Goal: Task Accomplishment & Management: Manage account settings

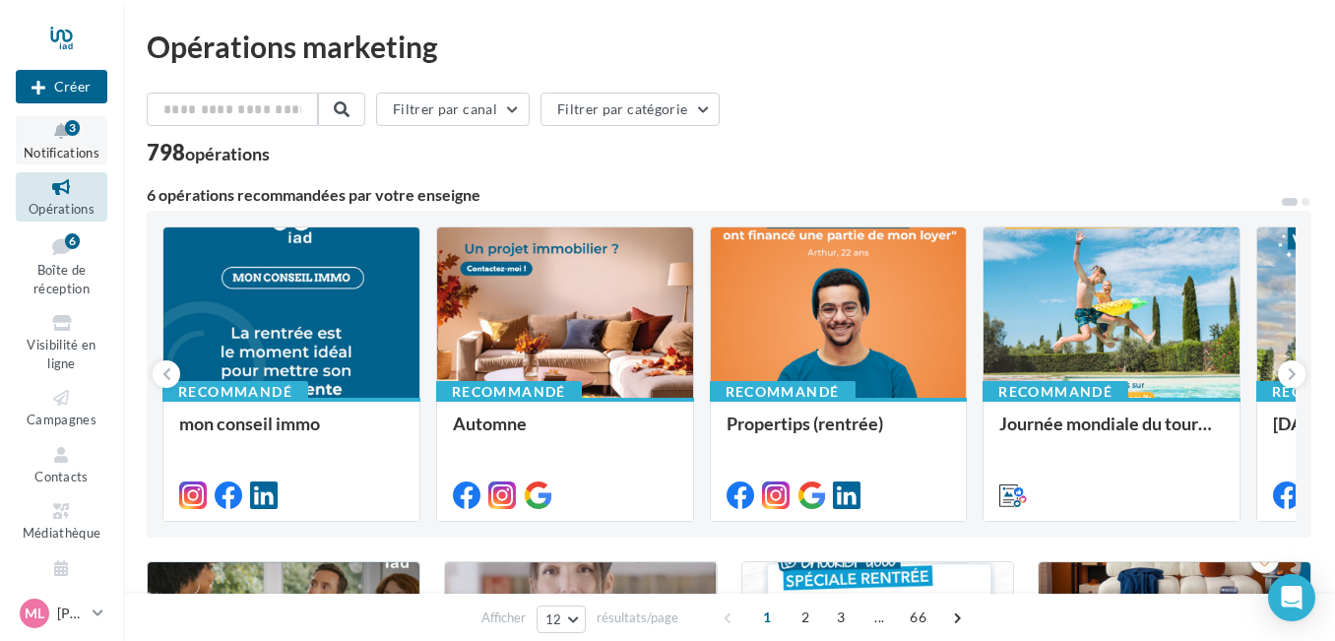
click at [63, 148] on span "Notifications" at bounding box center [62, 153] width 76 height 16
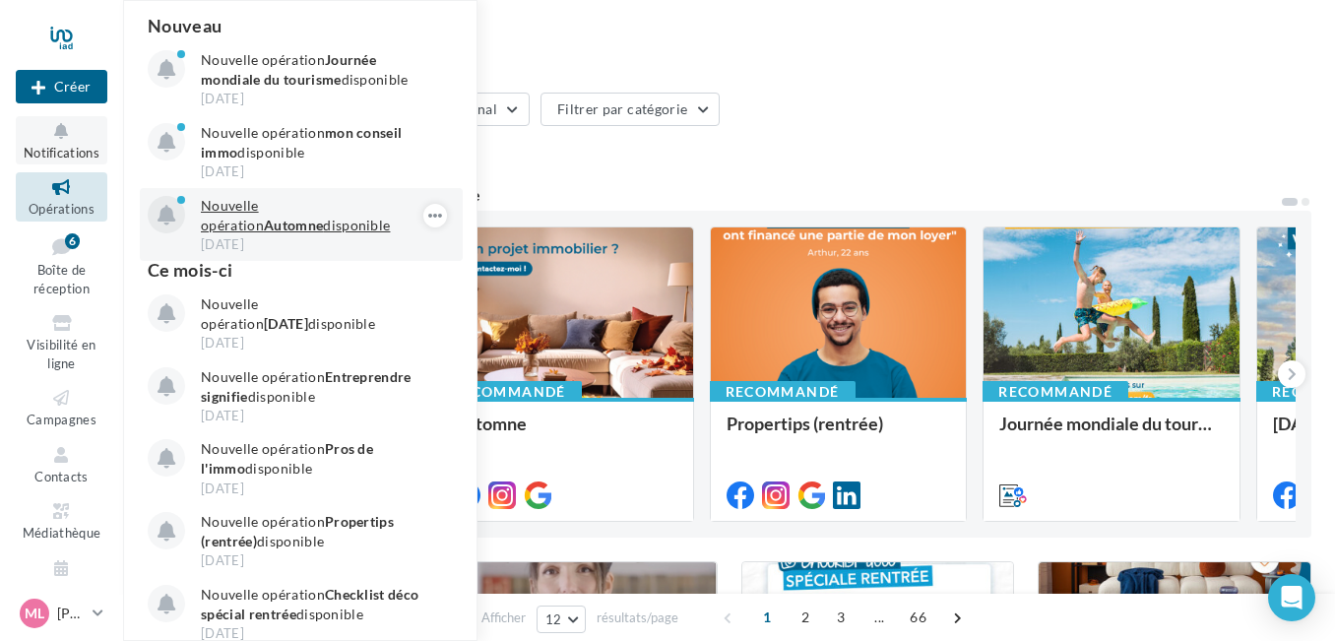
click at [293, 213] on p "Nouvelle opération Automne disponible" at bounding box center [315, 215] width 228 height 39
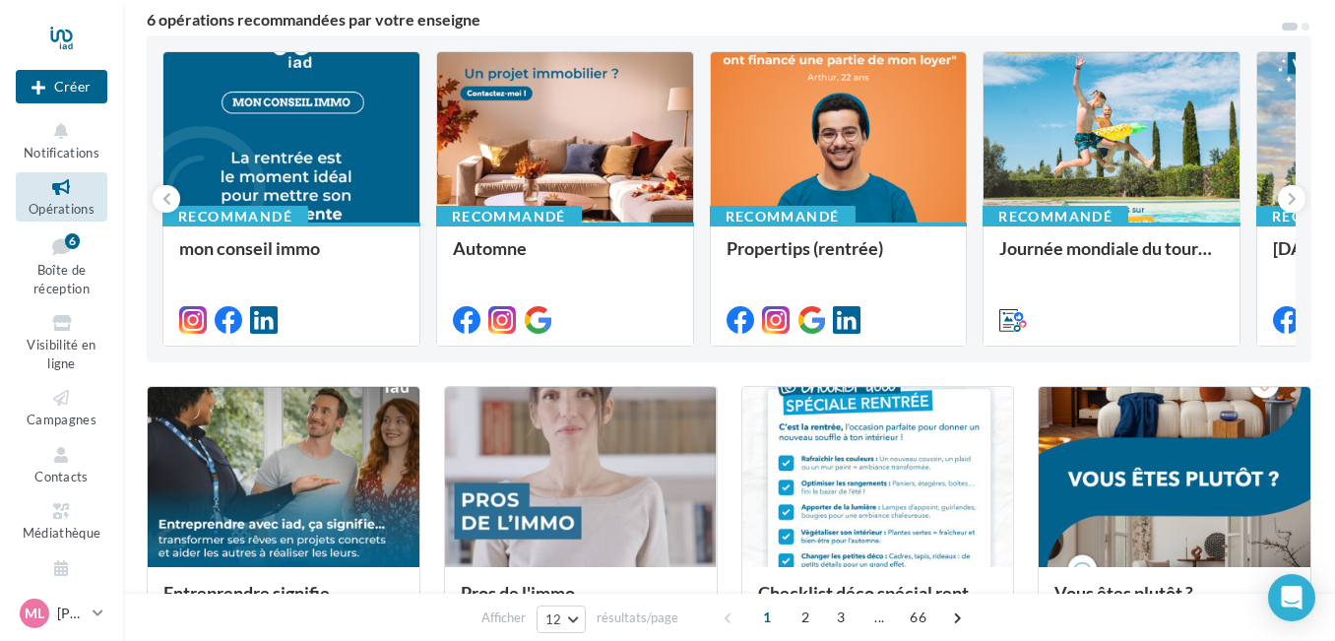
scroll to position [148, 0]
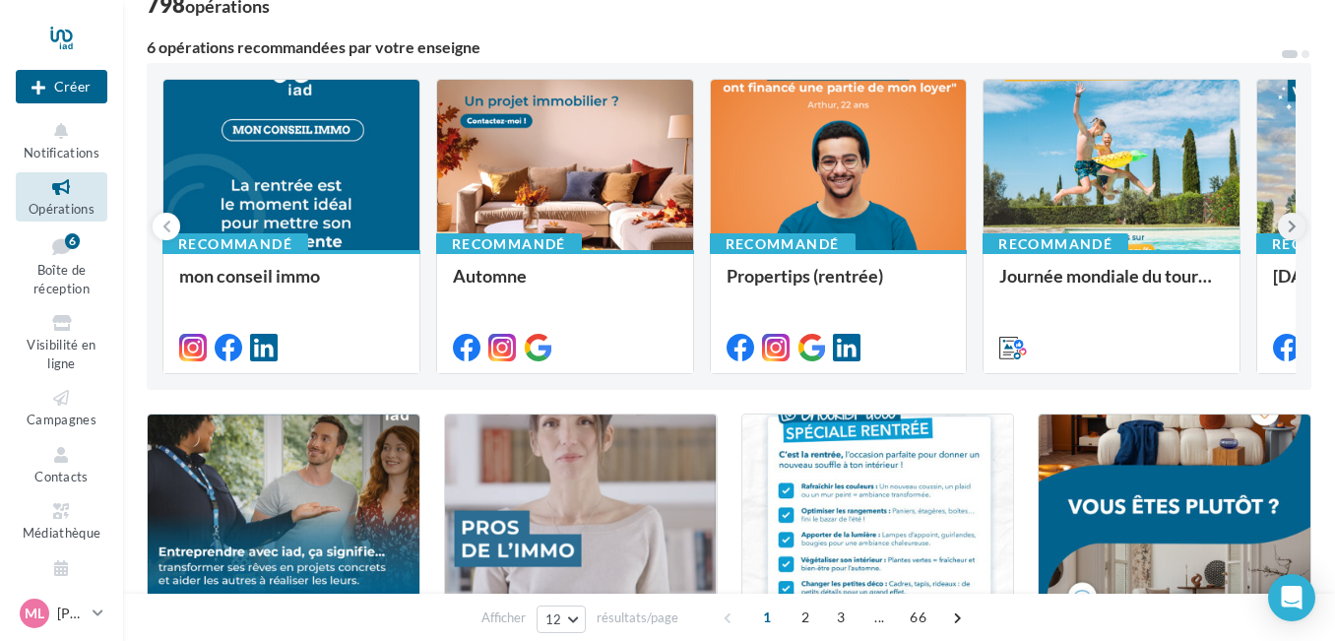
click at [1292, 233] on icon at bounding box center [1292, 227] width 9 height 20
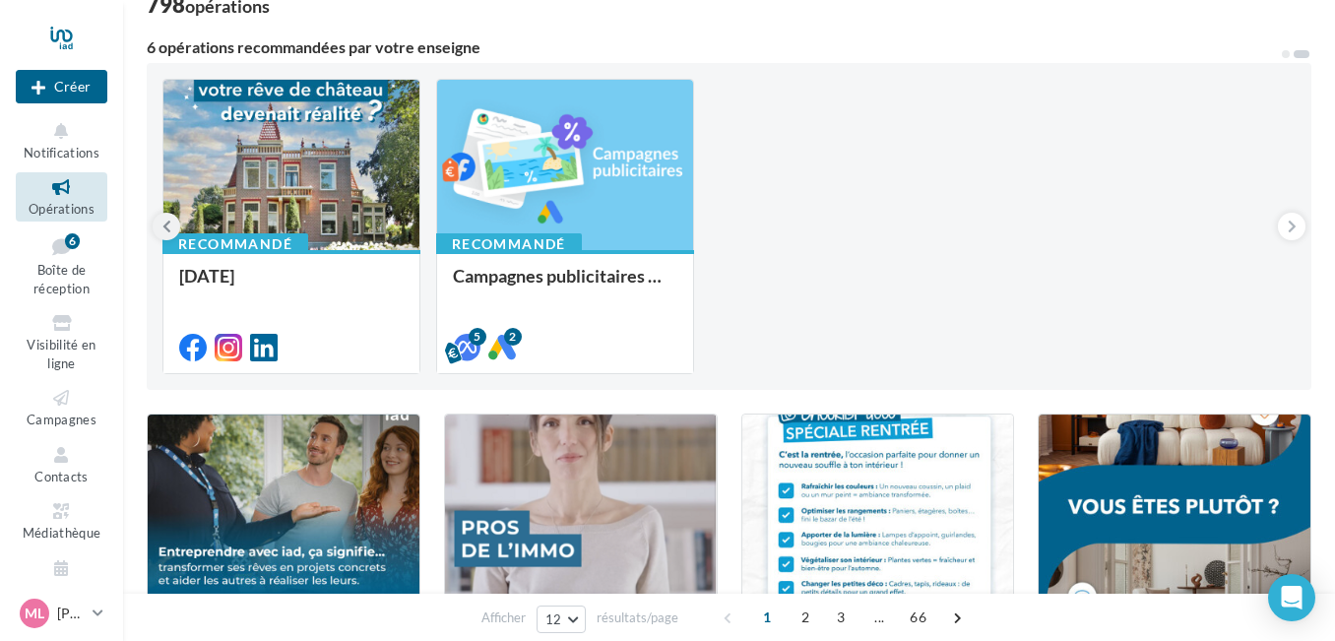
click at [173, 229] on button at bounding box center [167, 227] width 28 height 28
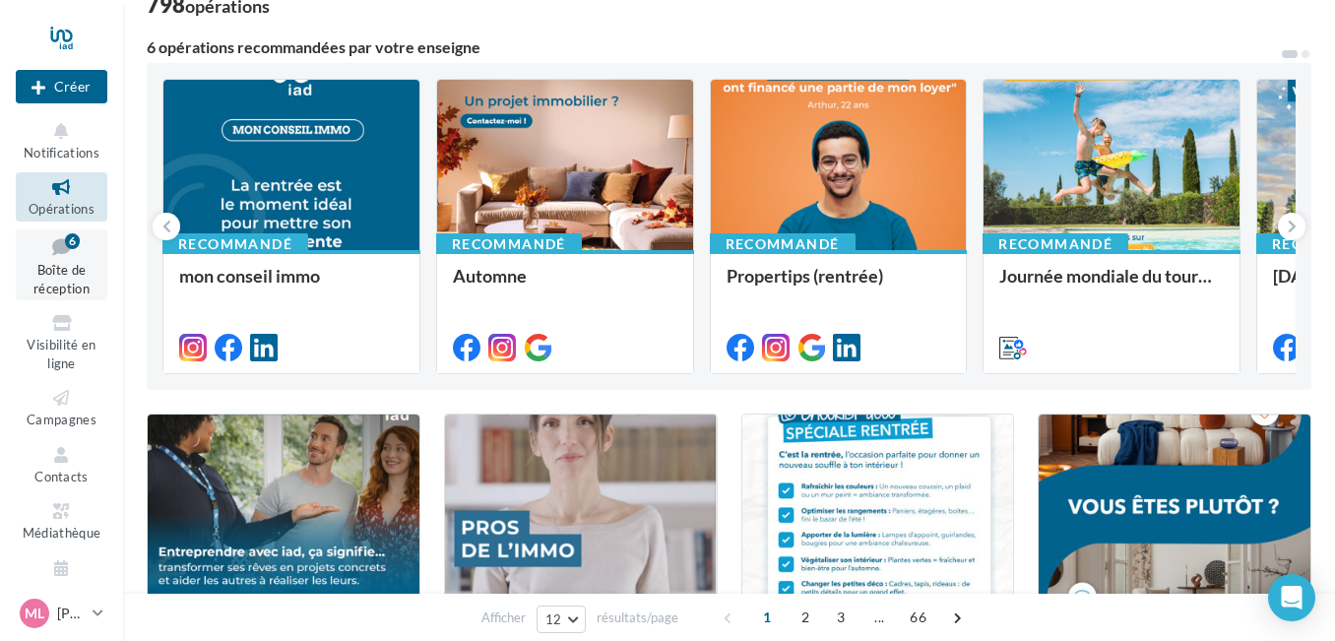
click at [64, 260] on link "Boîte de réception 6" at bounding box center [62, 265] width 92 height 72
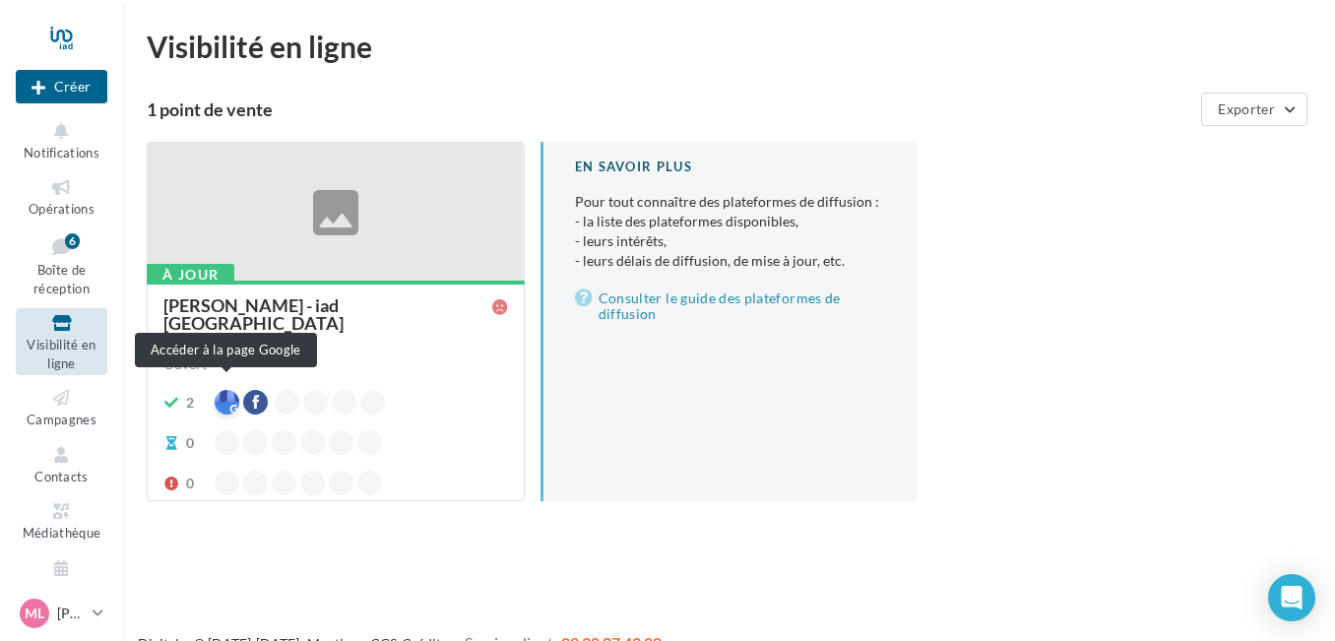
click at [224, 392] on div at bounding box center [227, 402] width 25 height 25
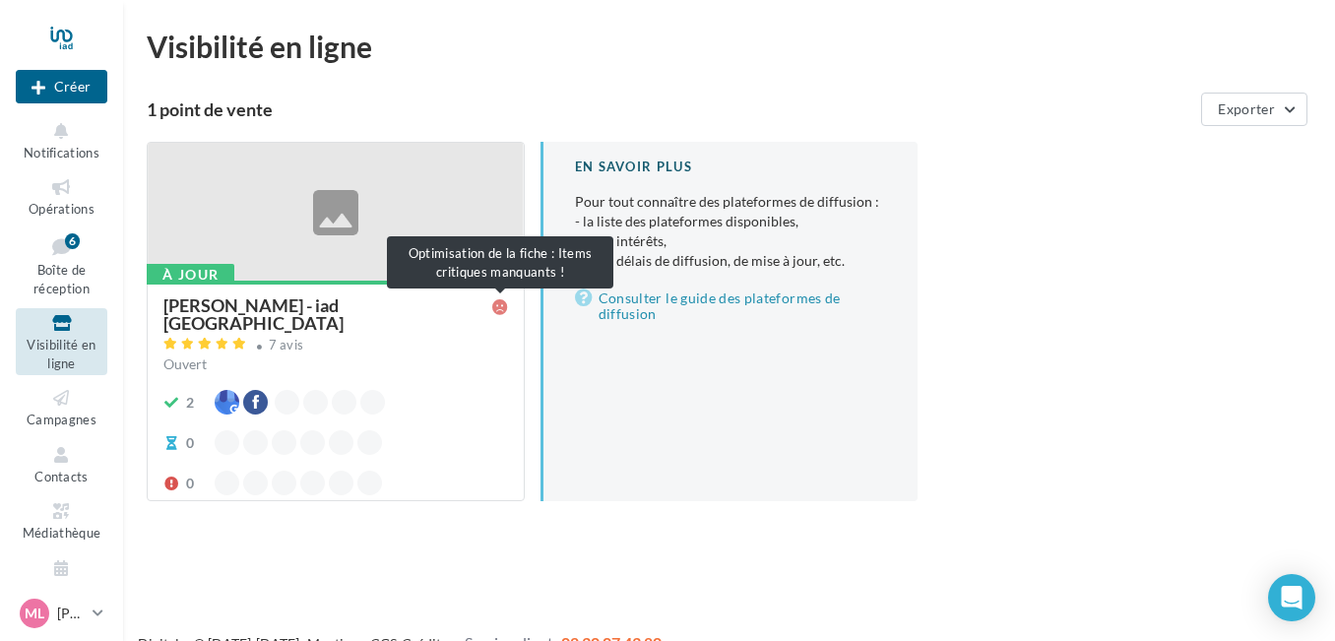
click at [496, 310] on icon at bounding box center [500, 307] width 16 height 16
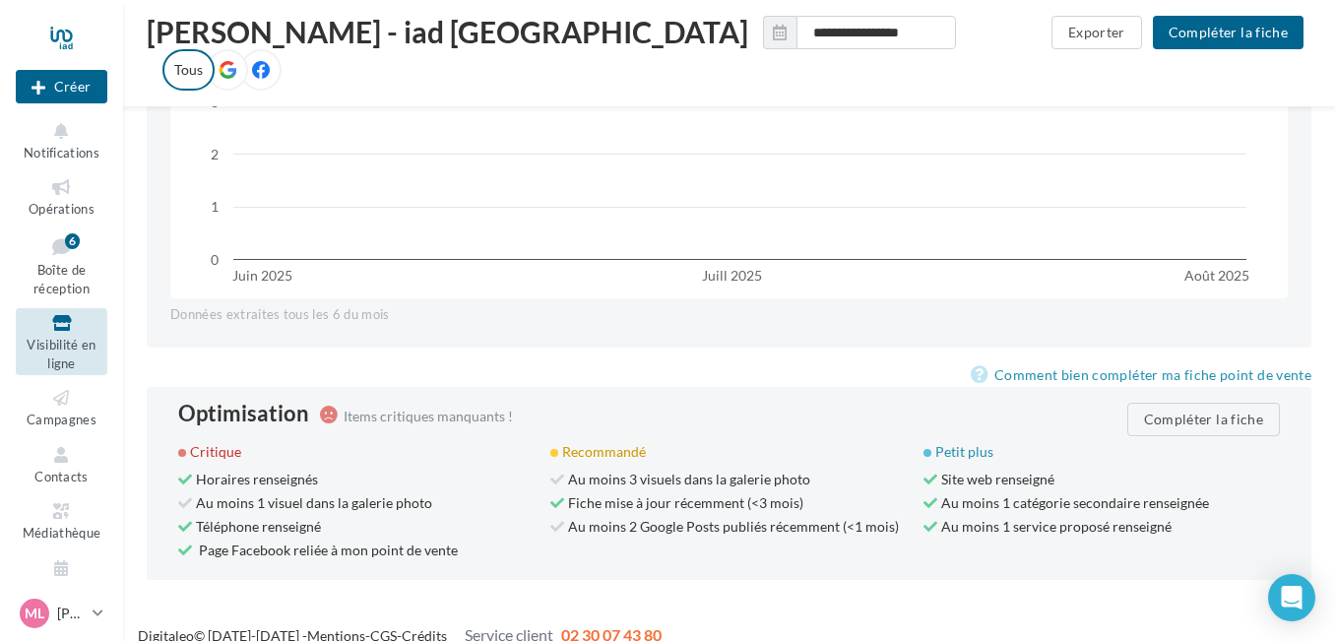
scroll to position [1804, 0]
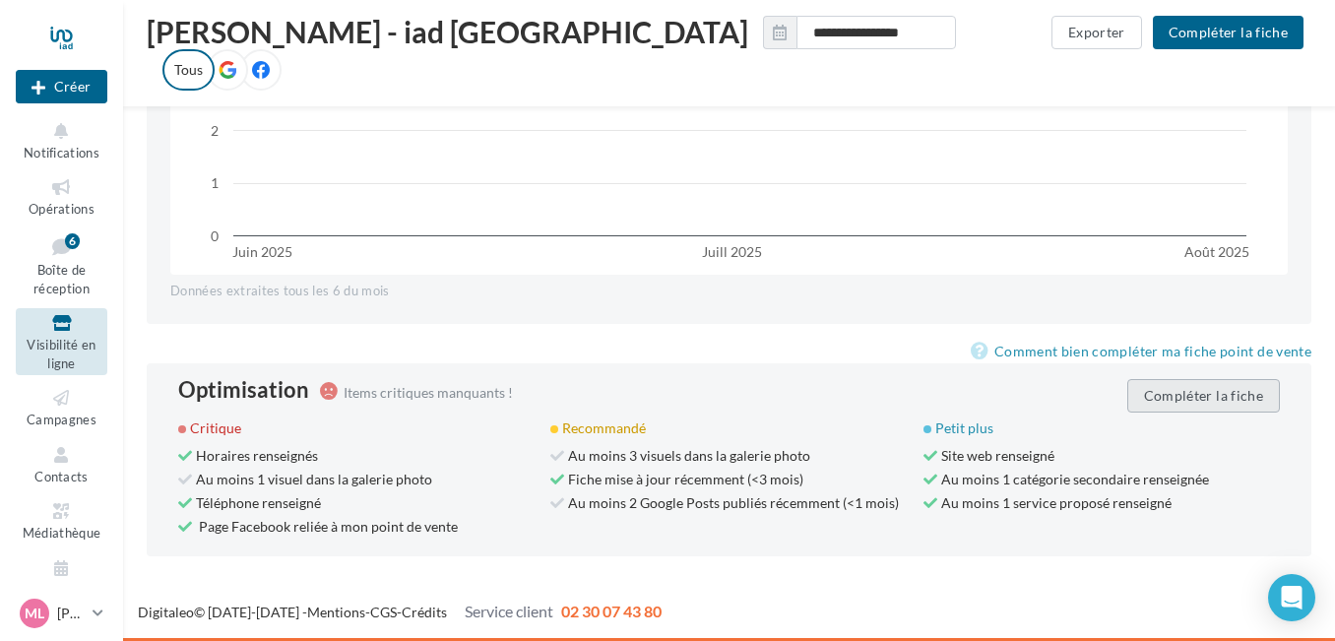
click at [1183, 405] on button "Compléter la fiche" at bounding box center [1203, 395] width 153 height 33
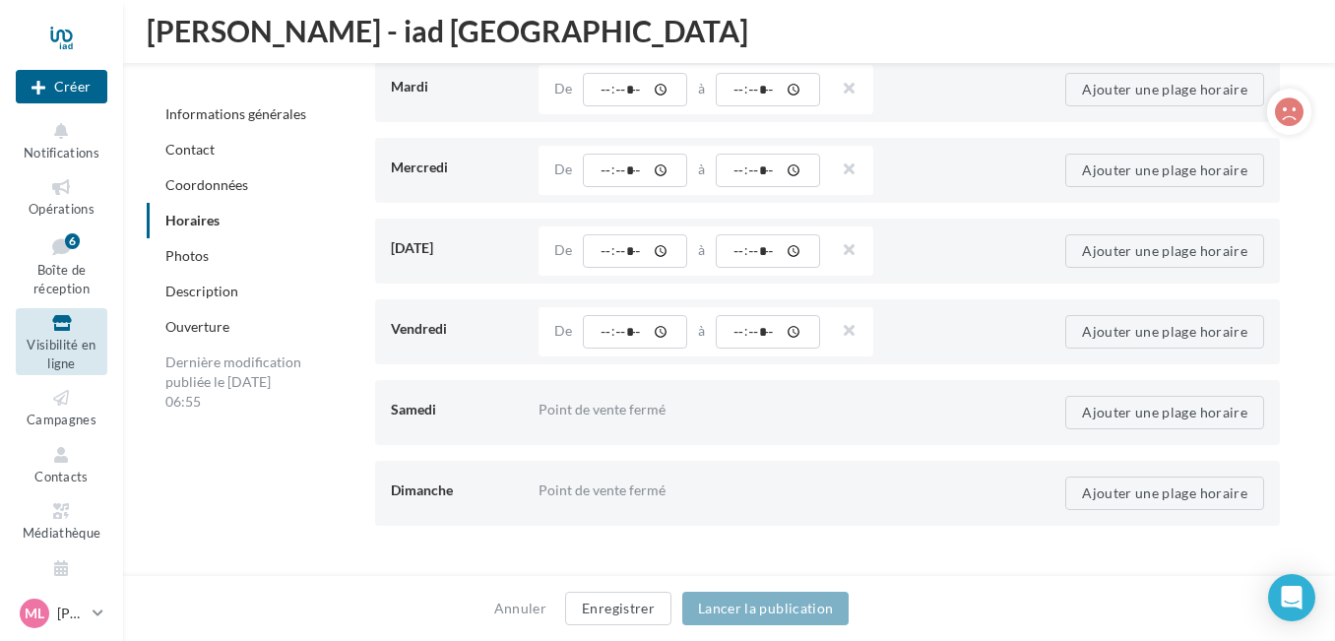
scroll to position [2039, 0]
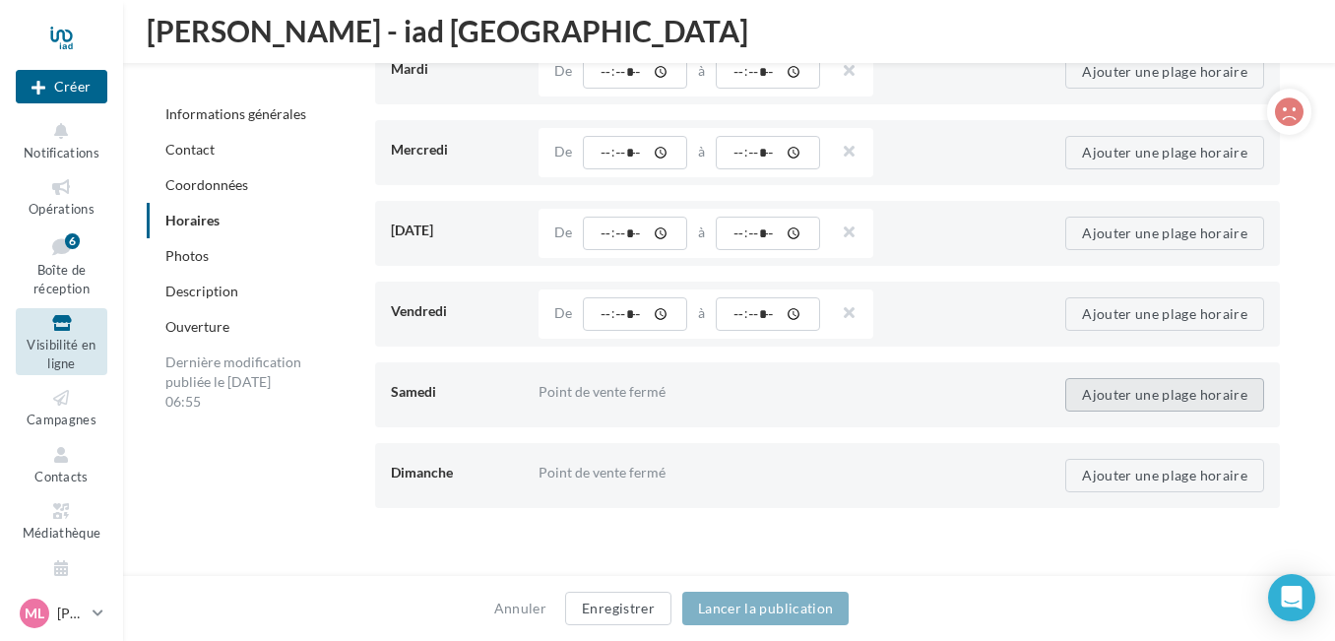
click at [1123, 398] on button "Ajouter une plage horaire" at bounding box center [1164, 394] width 199 height 33
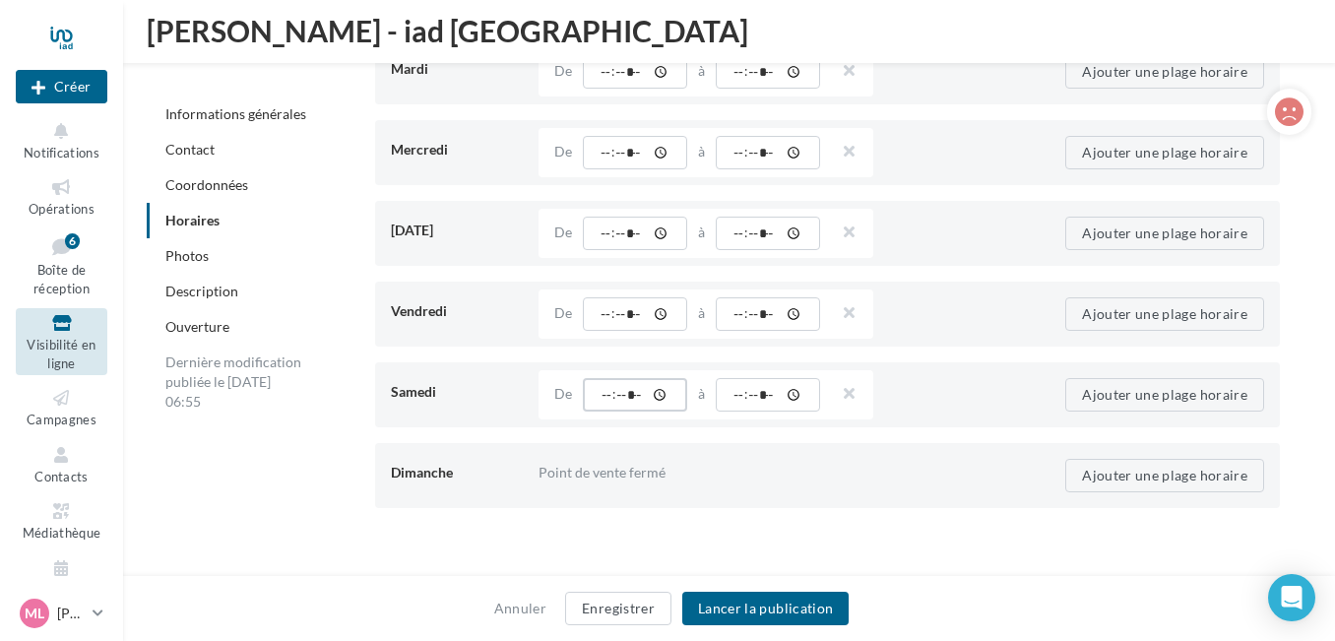
click at [604, 394] on input "time" at bounding box center [635, 394] width 104 height 33
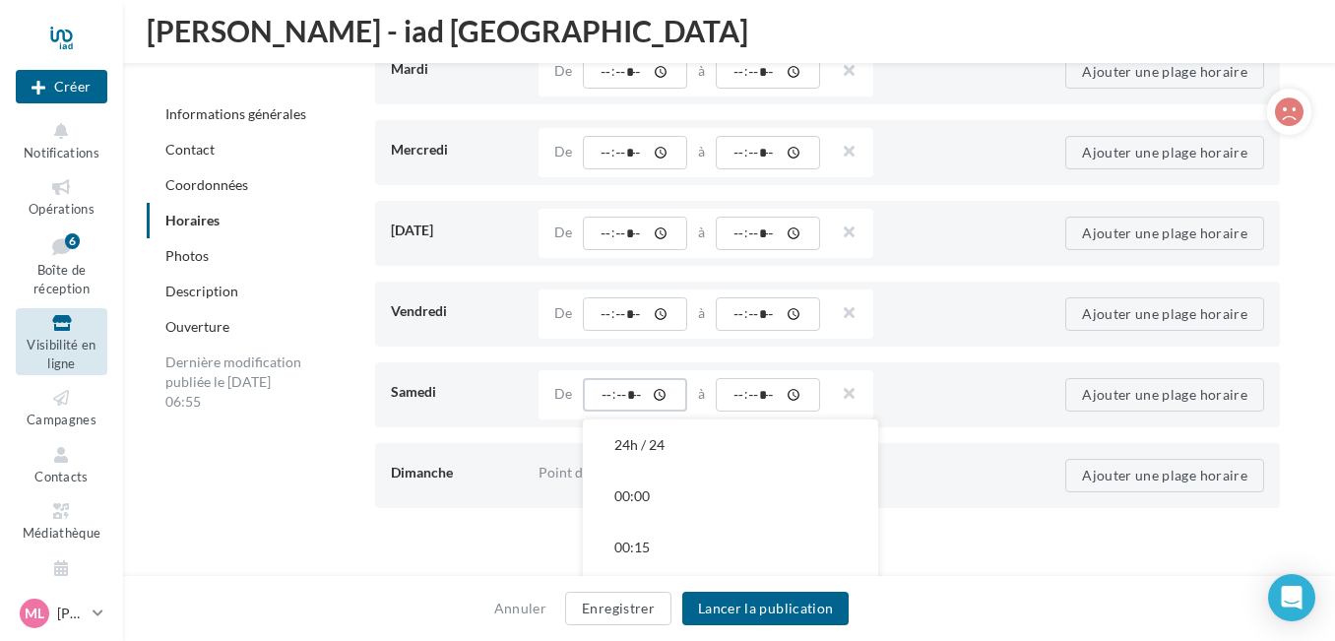
type input "*****"
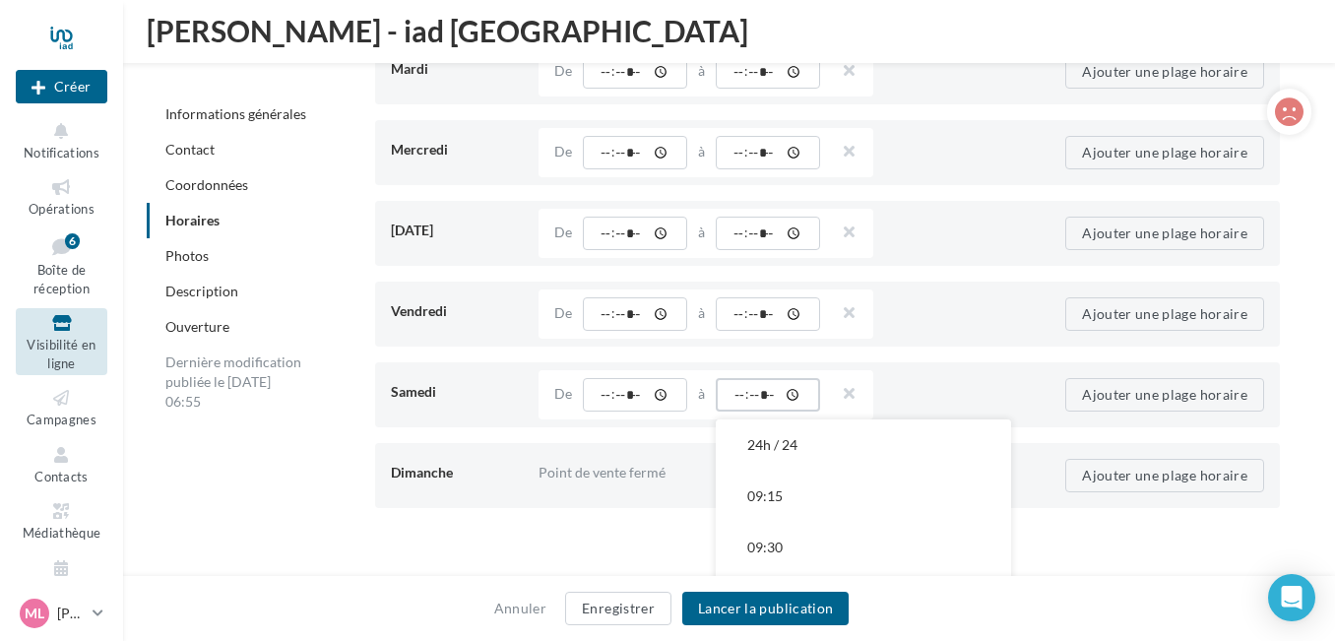
click at [740, 395] on input "time" at bounding box center [768, 394] width 104 height 33
type input "*****"
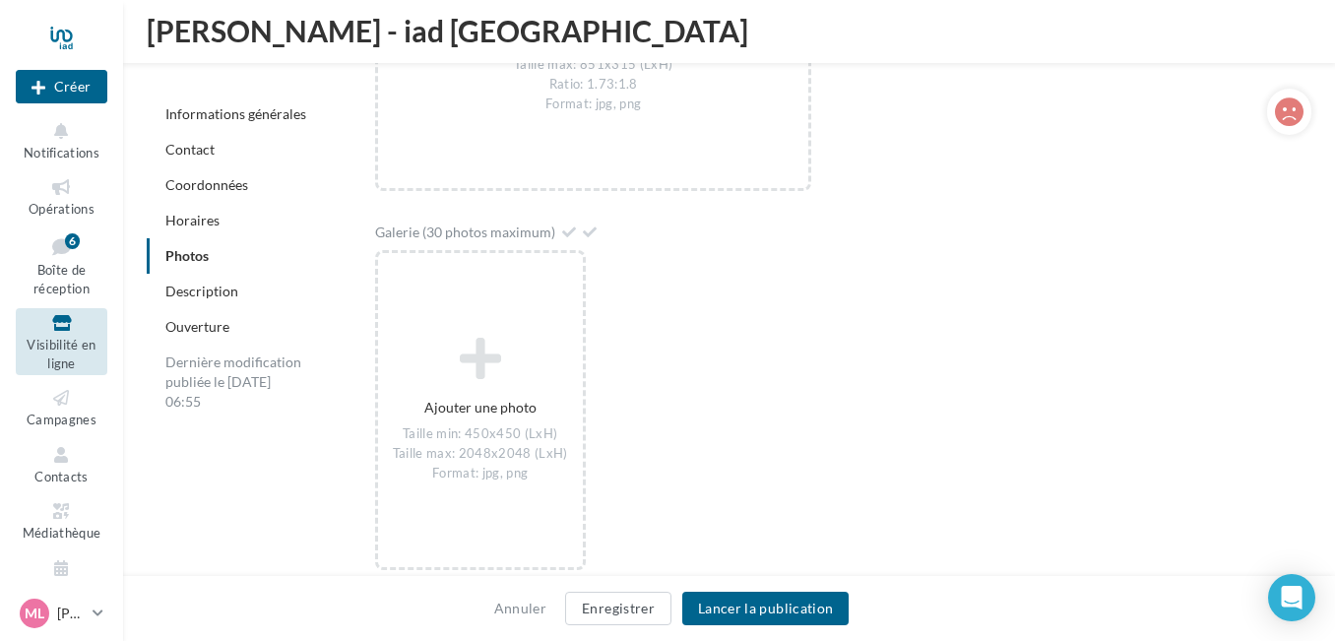
scroll to position [3408, 0]
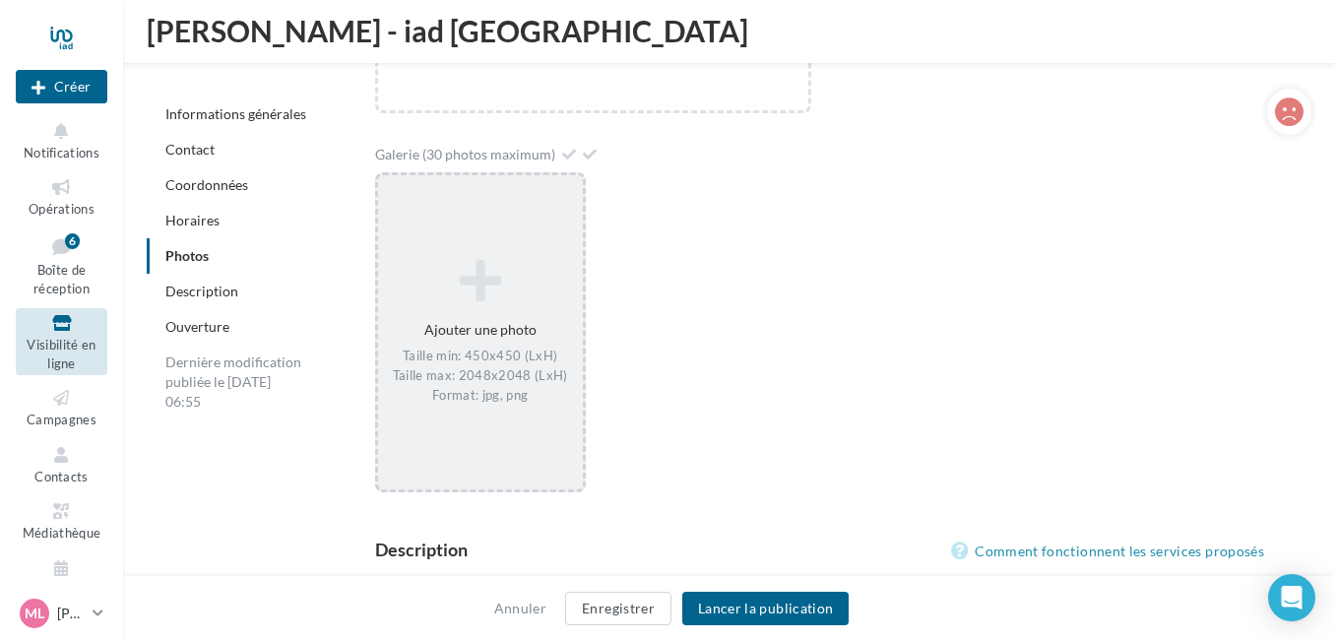
click at [490, 284] on icon at bounding box center [480, 280] width 189 height 47
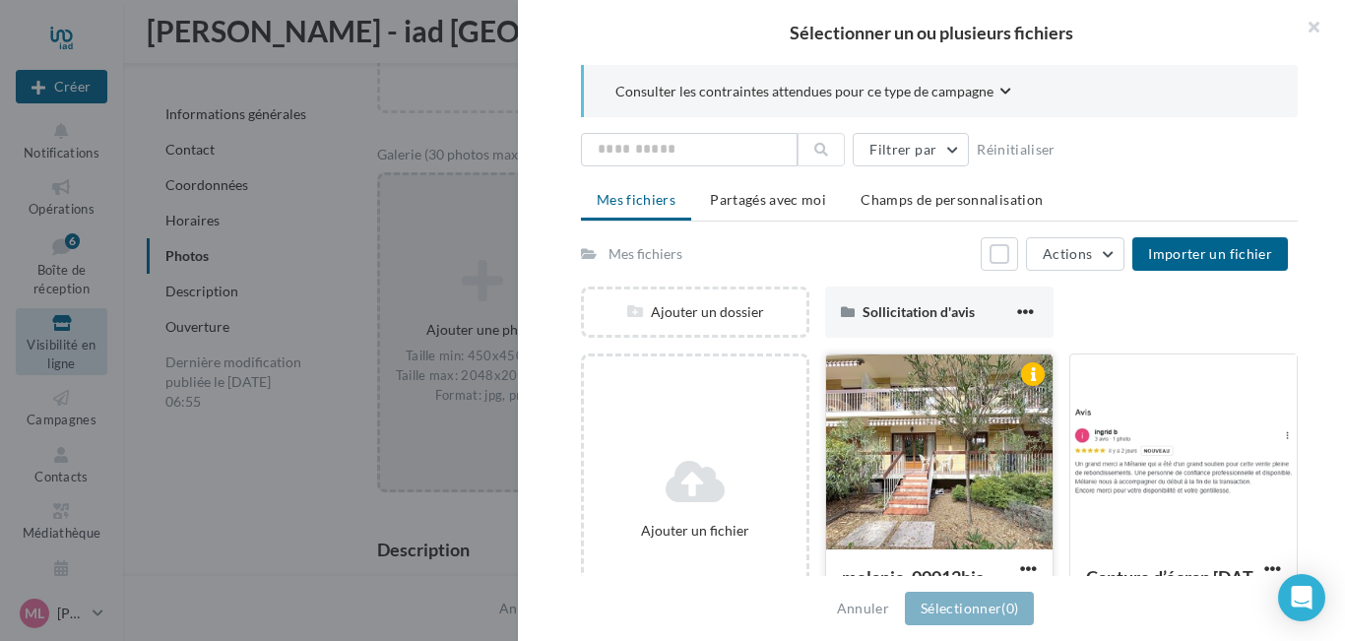
click at [934, 440] on div at bounding box center [939, 452] width 226 height 197
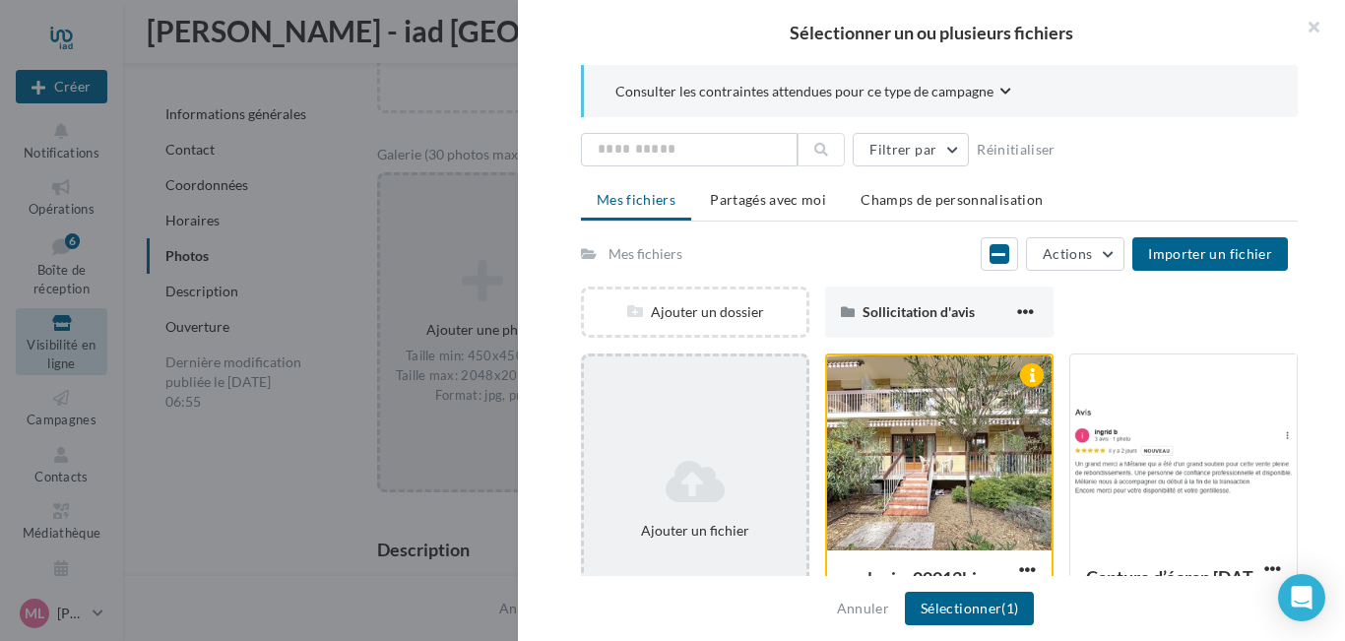
click at [680, 482] on icon at bounding box center [695, 481] width 207 height 47
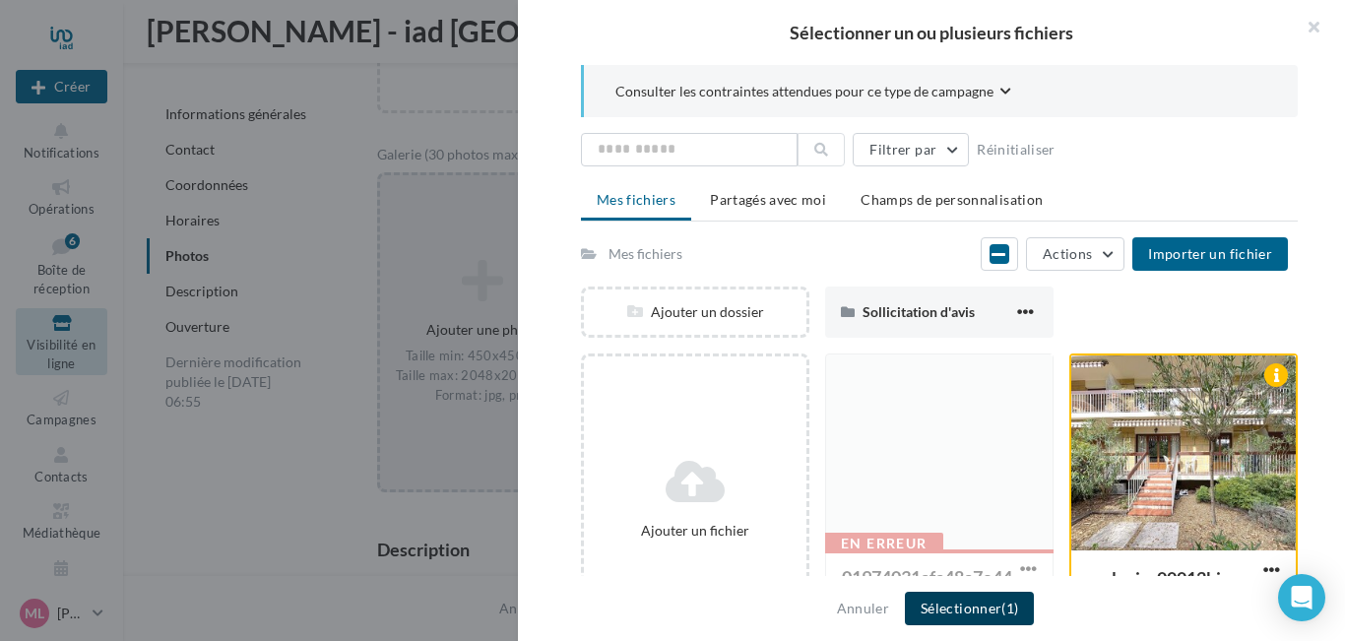
click at [990, 607] on button "Sélectionner (1)" at bounding box center [969, 608] width 129 height 33
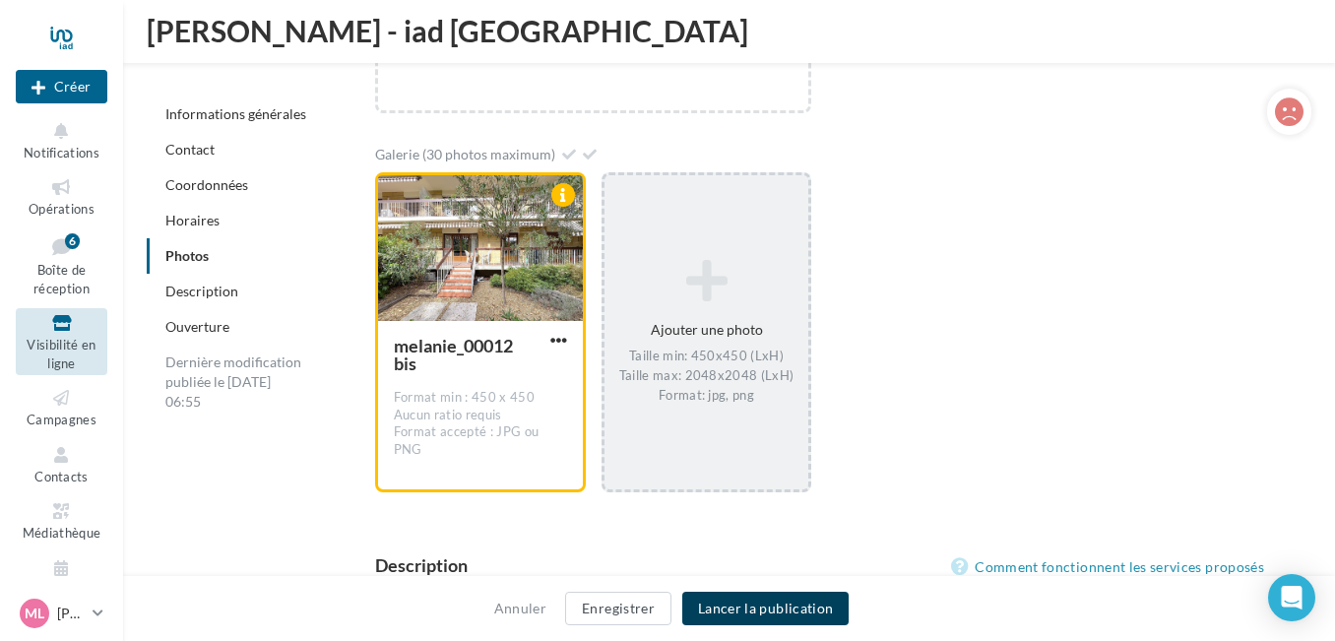
click at [810, 609] on button "Lancer la publication" at bounding box center [765, 608] width 166 height 33
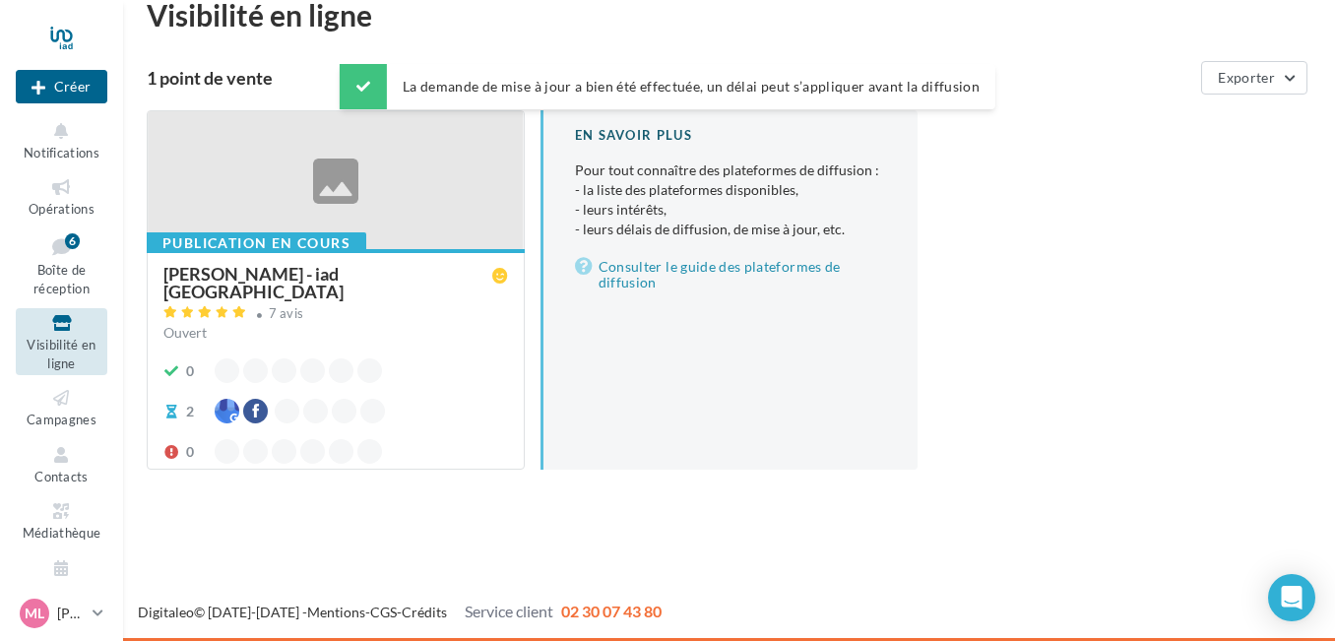
scroll to position [31, 0]
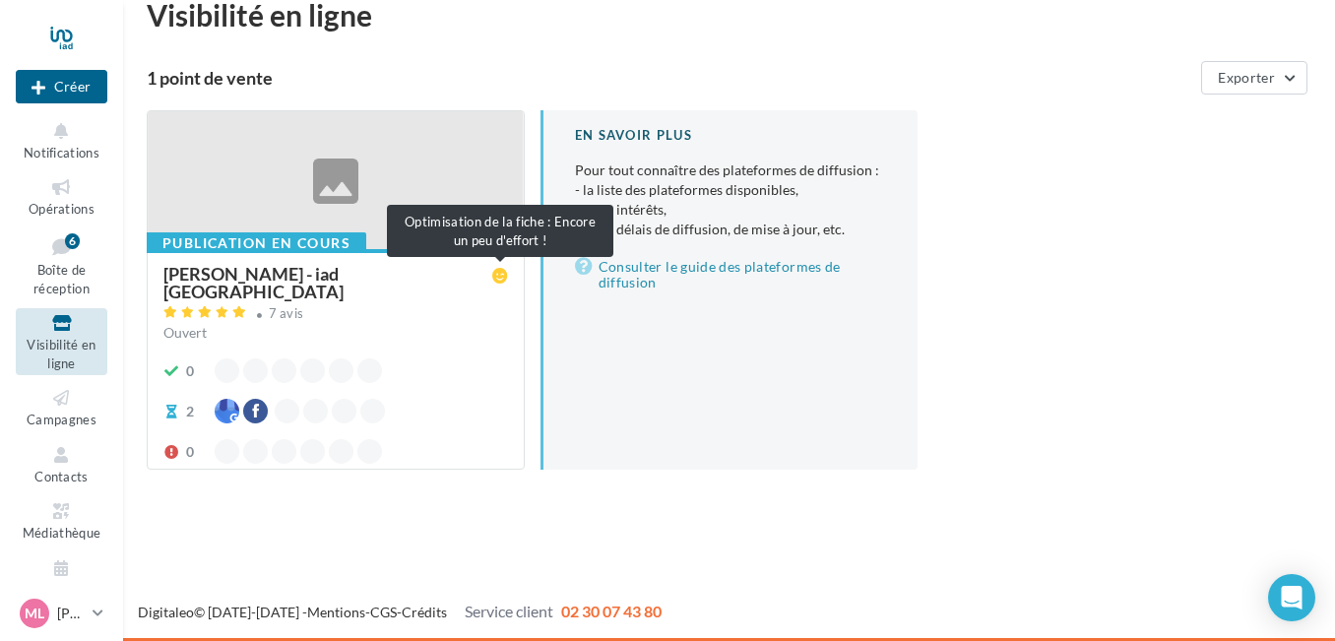
click at [499, 273] on icon at bounding box center [500, 276] width 16 height 16
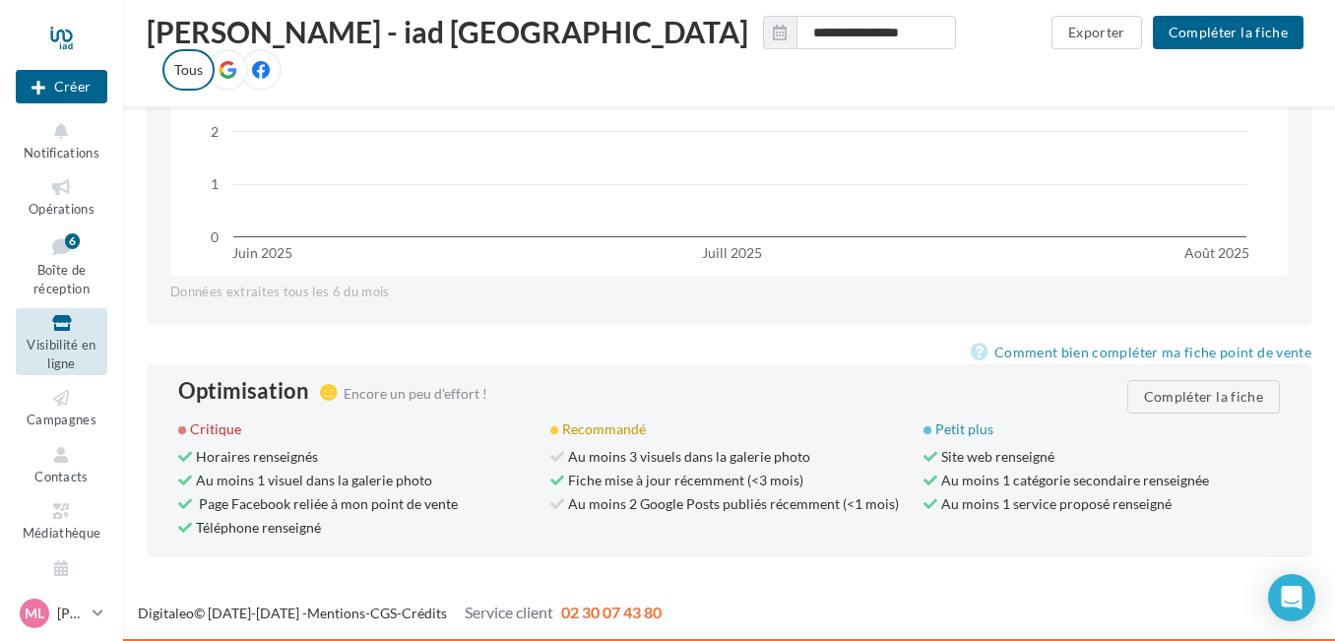
scroll to position [1908, 0]
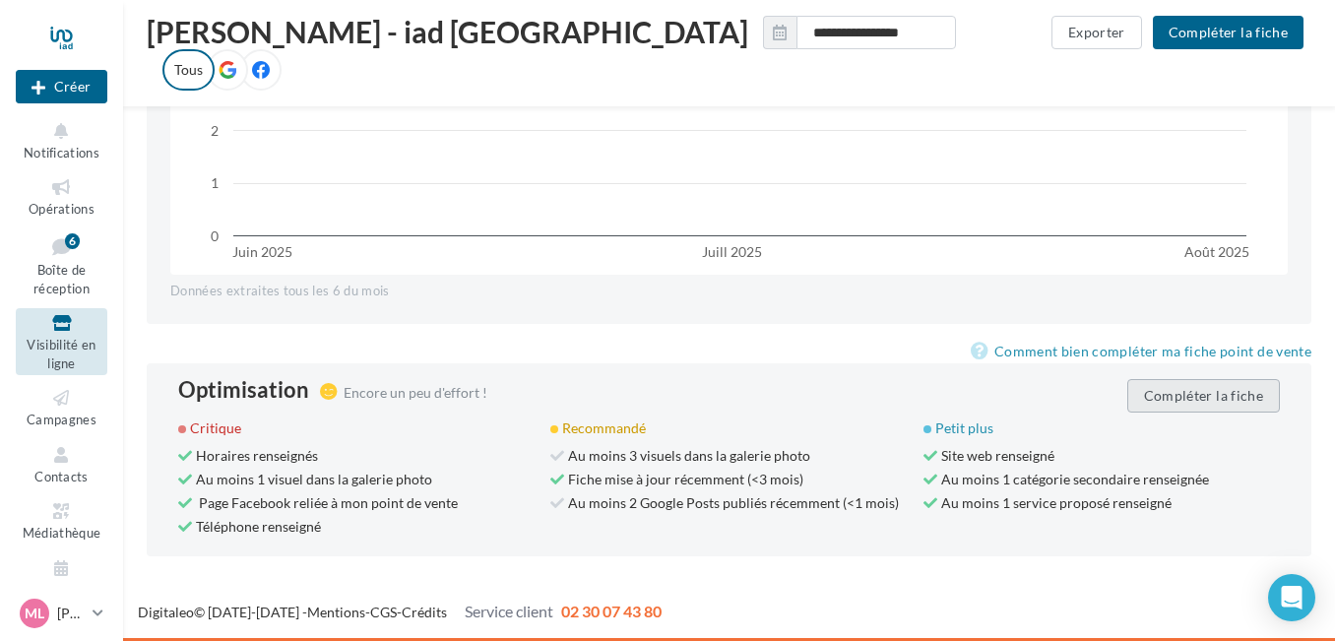
click at [1216, 405] on button "Compléter la fiche" at bounding box center [1203, 395] width 153 height 33
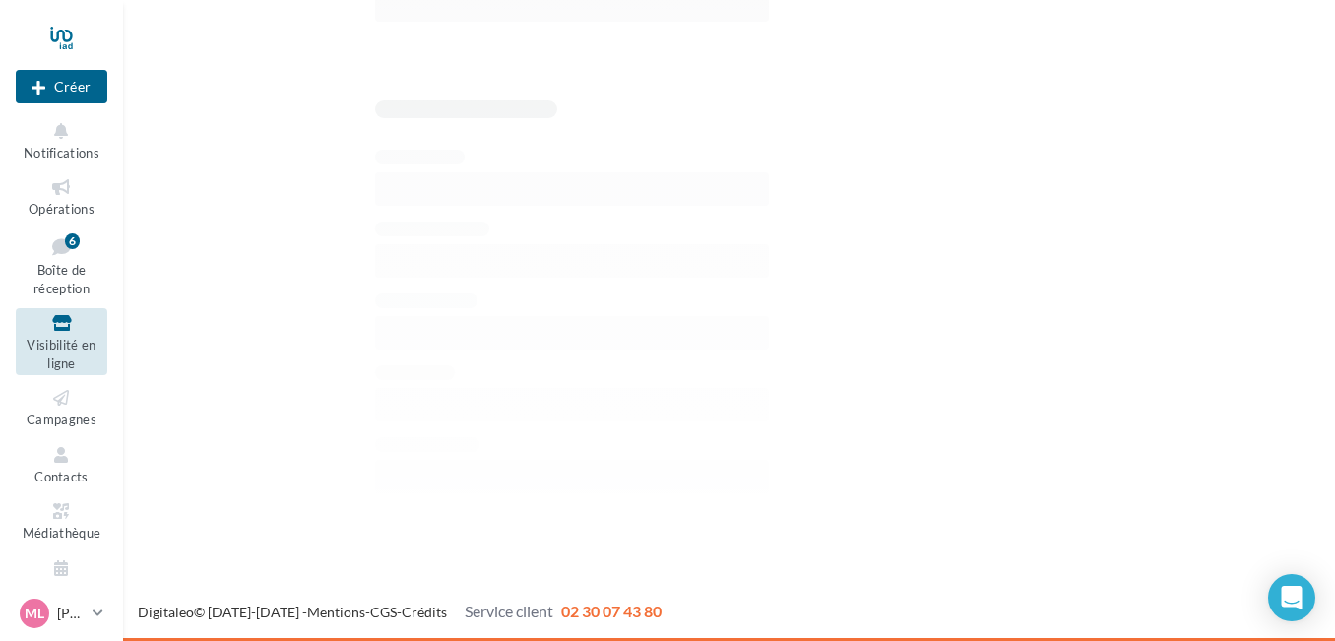
scroll to position [1908, 0]
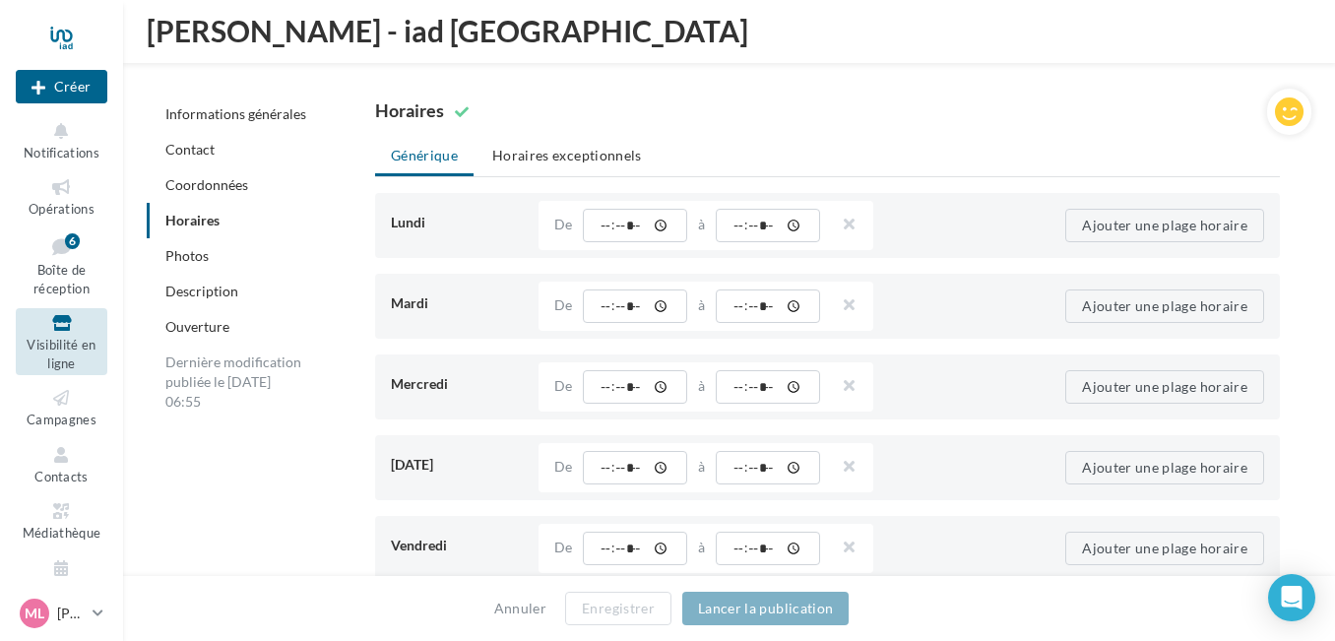
click at [203, 255] on link "Photos" at bounding box center [186, 255] width 43 height 17
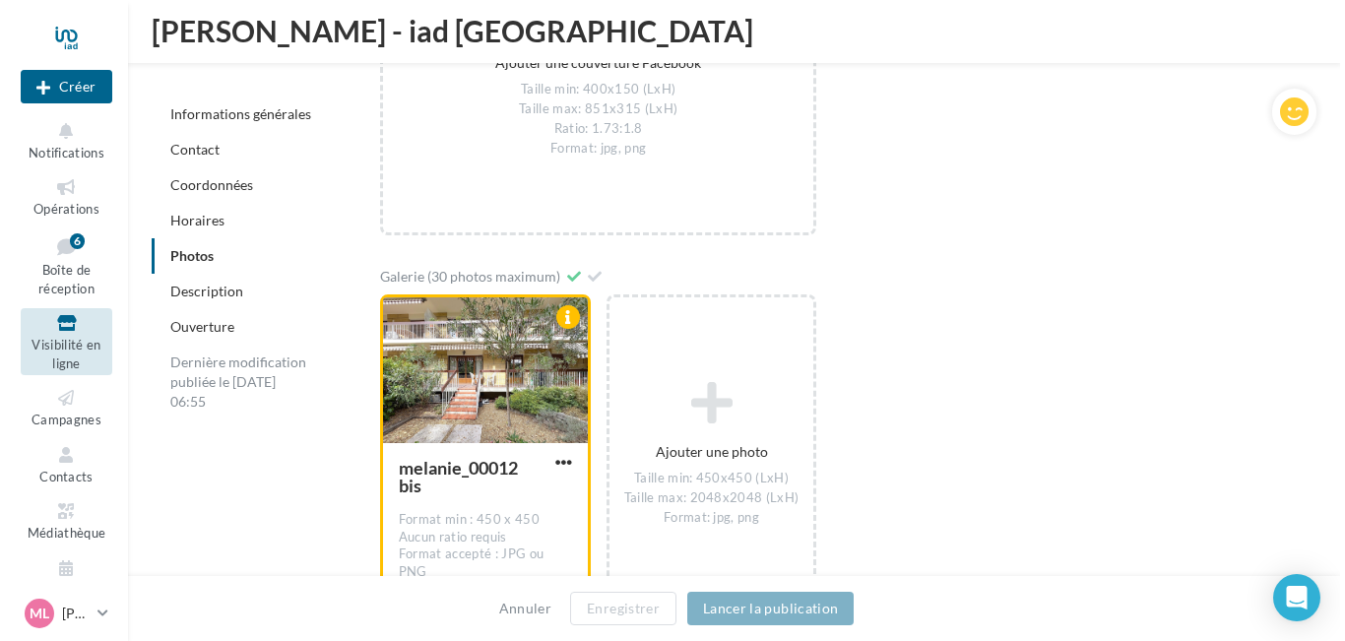
scroll to position [3549, 0]
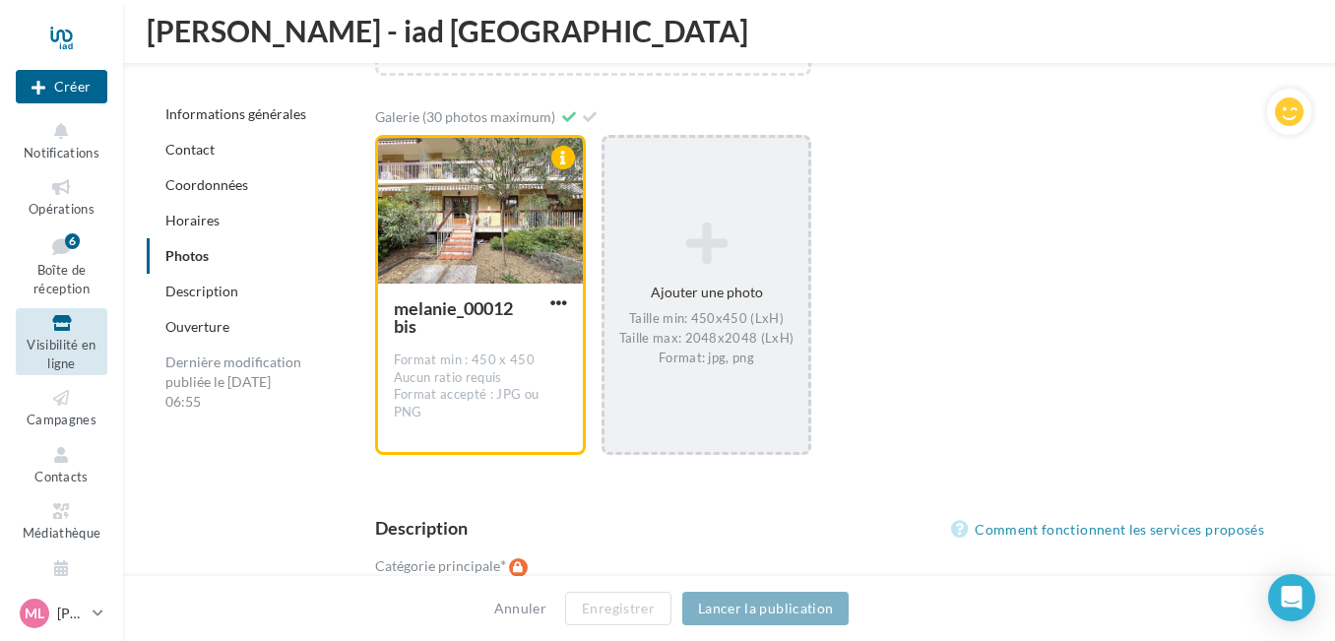
click at [709, 254] on icon at bounding box center [706, 243] width 189 height 47
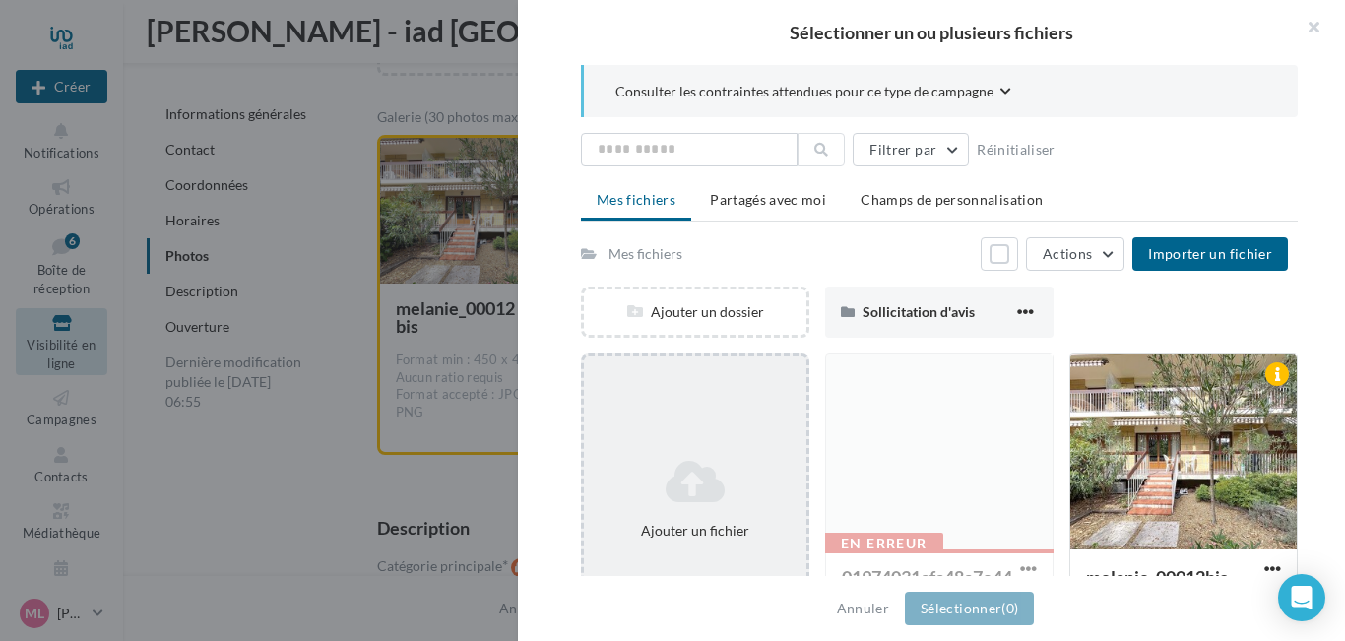
click at [705, 423] on div "Ajouter un fichier" at bounding box center [695, 498] width 228 height 291
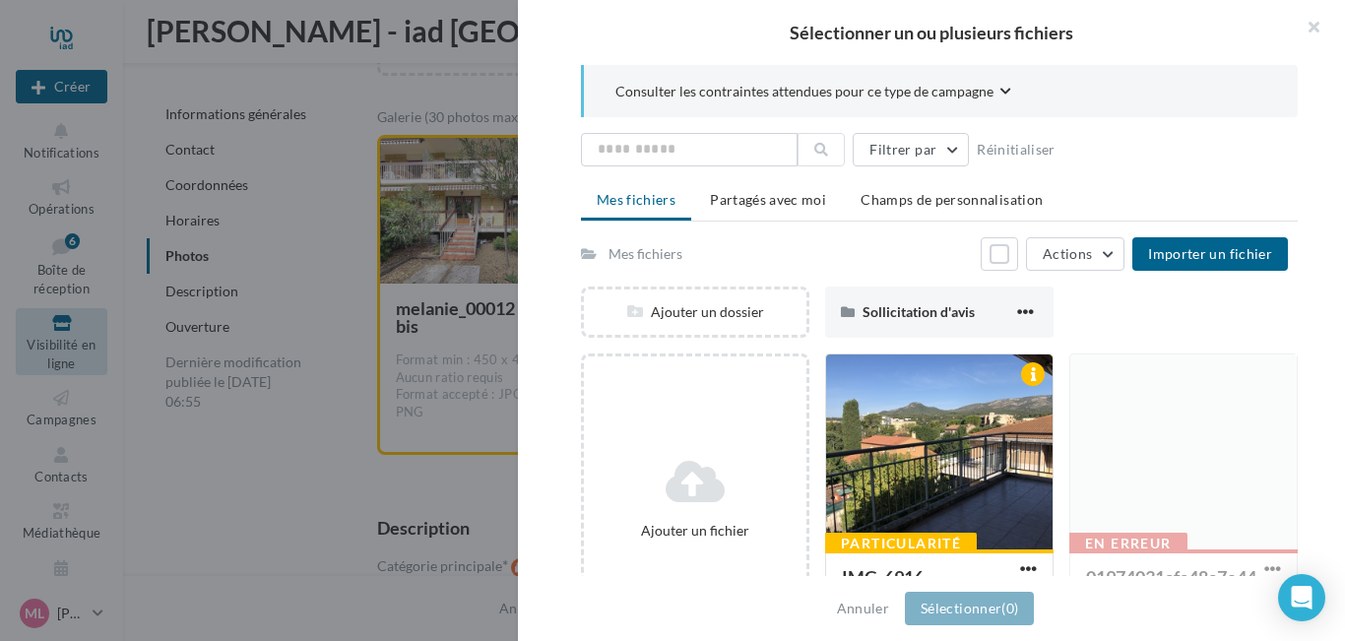
drag, startPoint x: 1344, startPoint y: 227, endPoint x: 1344, endPoint y: 240, distance: 12.8
click at [1334, 240] on div "Consulter les contraintes attendues pour ce type de campagne Filtrer par Réinit…" at bounding box center [939, 321] width 843 height 513
click at [1334, 626] on div "Annuler Sélectionner (0)" at bounding box center [931, 608] width 827 height 65
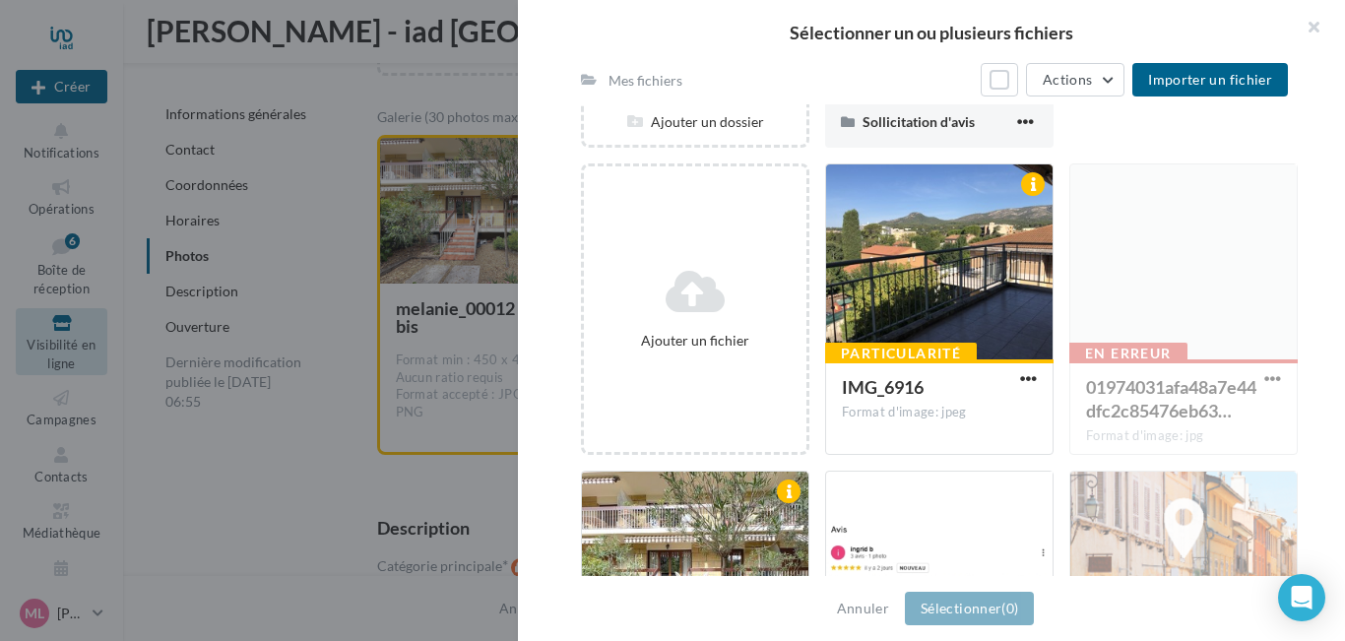
scroll to position [295, 0]
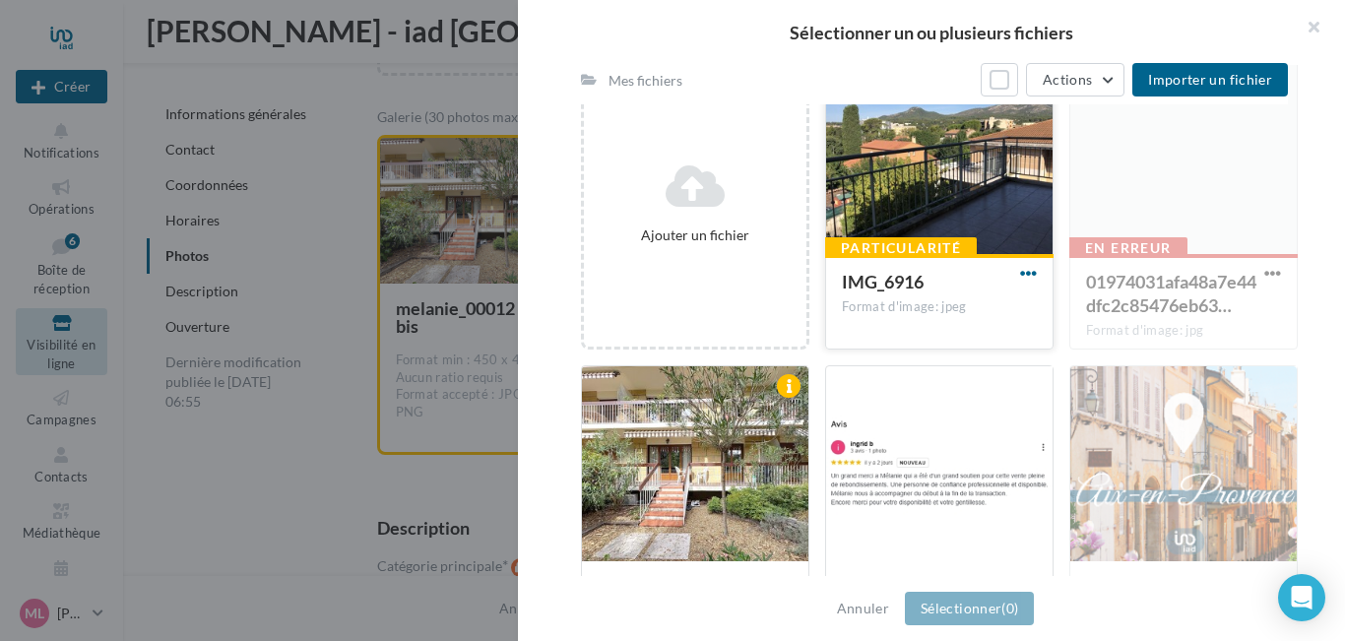
click at [1020, 279] on span "button" at bounding box center [1028, 273] width 17 height 17
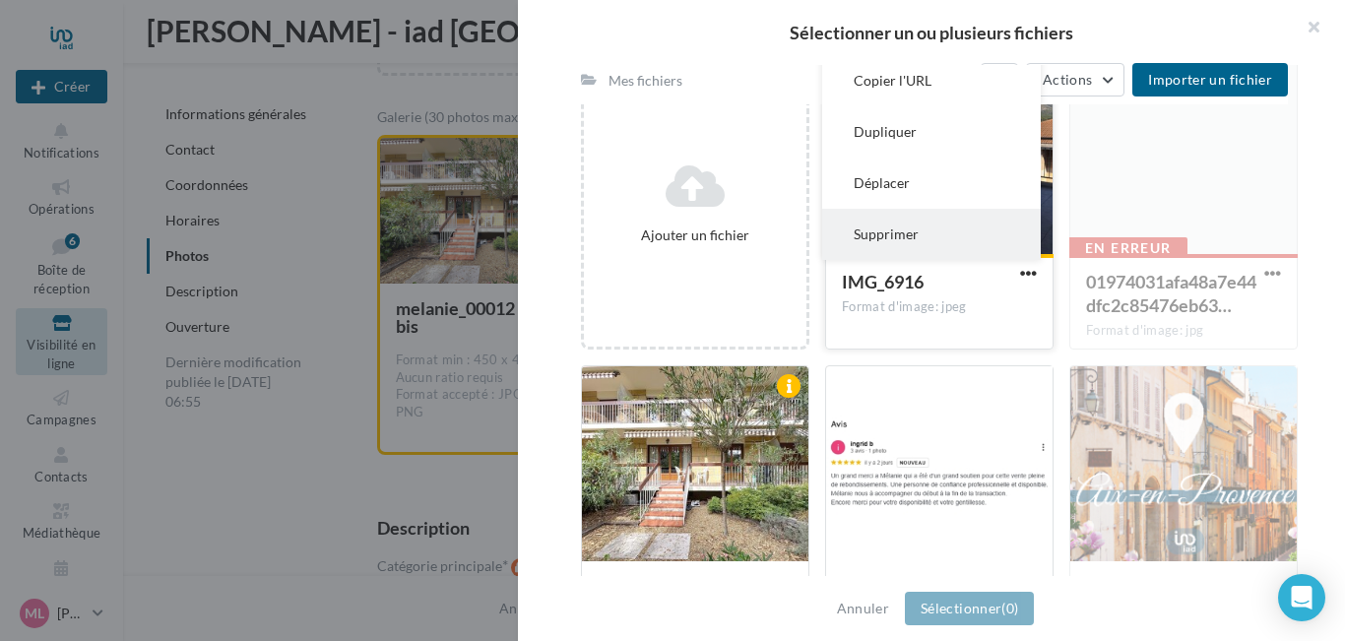
click at [899, 244] on button "Supprimer" at bounding box center [931, 234] width 219 height 51
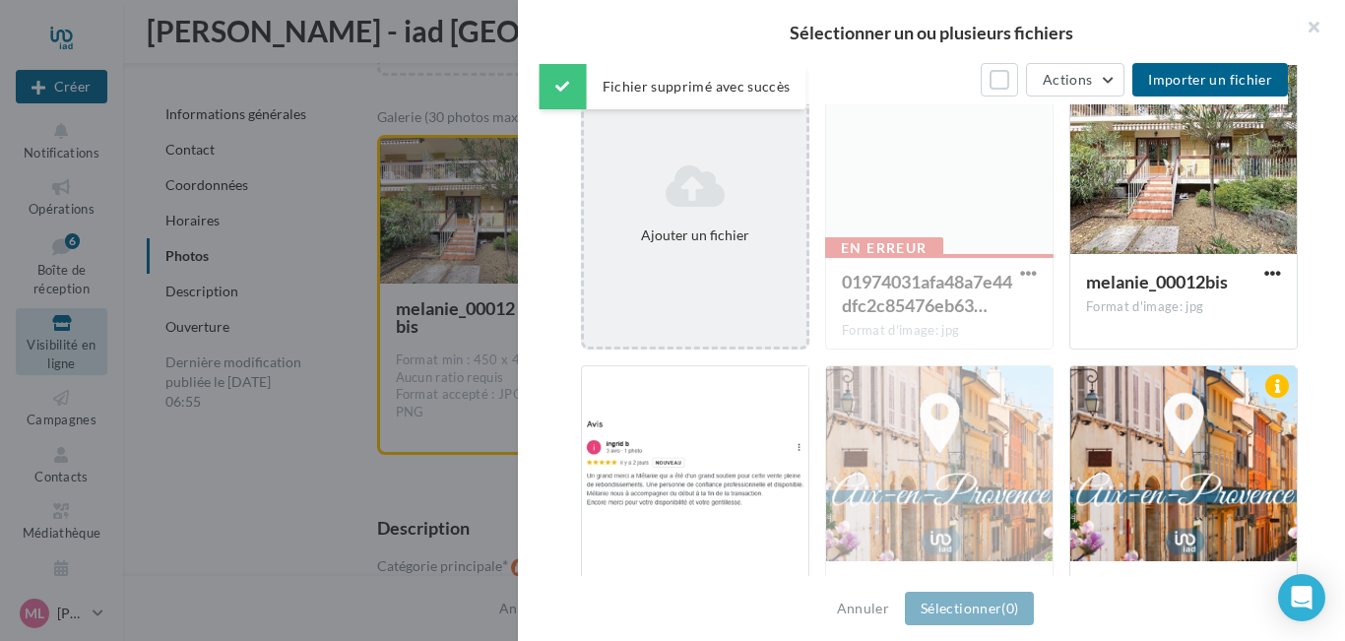
click at [705, 255] on div "Ajouter un fichier" at bounding box center [695, 203] width 228 height 291
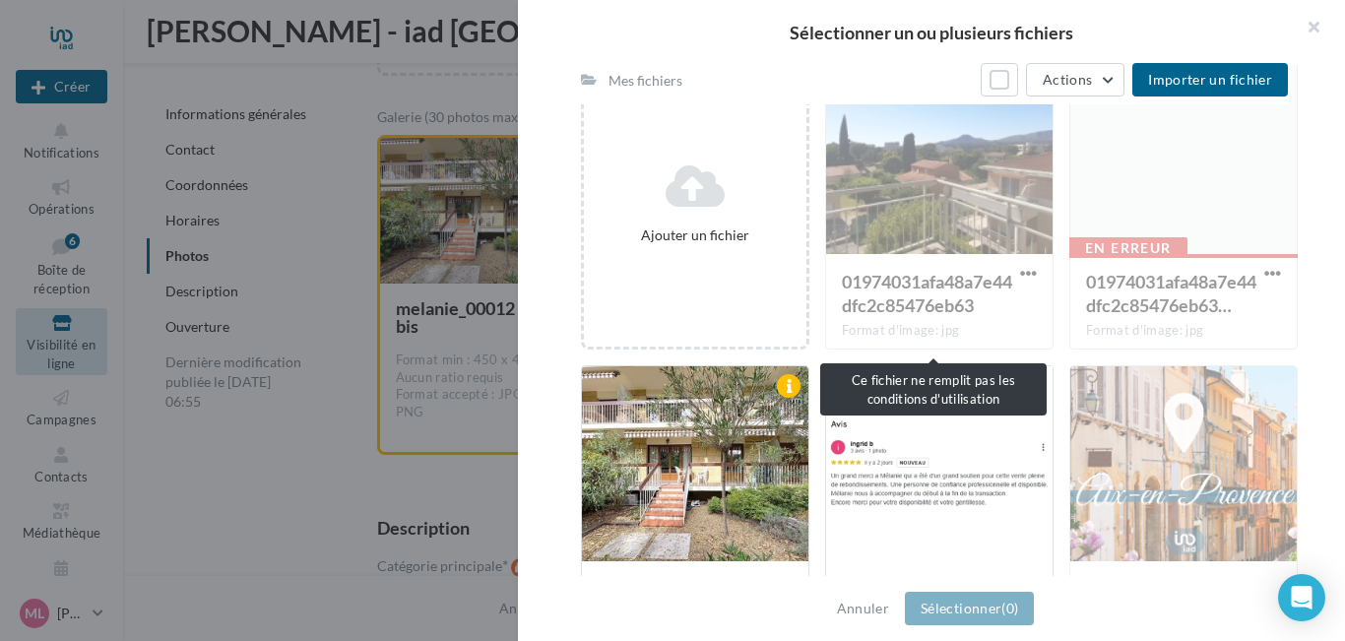
click at [921, 205] on div "01974031afa48a7e44dfc2c85476eb63 Format d'image: jpg" at bounding box center [939, 203] width 228 height 291
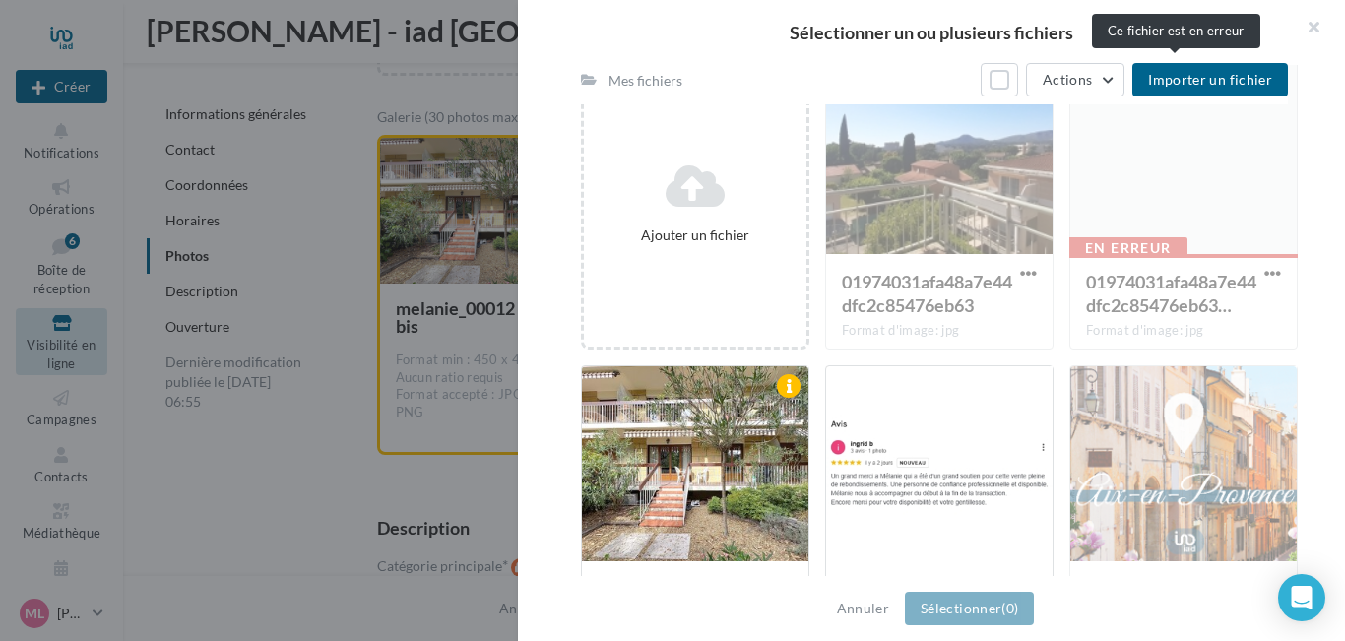
click at [1167, 242] on div "En erreur 01974031afa48a7e44dfc2c85476eb63… Format d'image: jpg" at bounding box center [1183, 203] width 228 height 291
click at [1265, 277] on div "En erreur 01974031afa48a7e44dfc2c85476eb63… Format d'image: jpg" at bounding box center [1183, 203] width 228 height 291
click at [1154, 268] on div "En erreur 01974031afa48a7e44dfc2c85476eb63… Format d'image: jpg" at bounding box center [1183, 203] width 228 height 291
click at [1318, 31] on button "button" at bounding box center [1305, 29] width 79 height 59
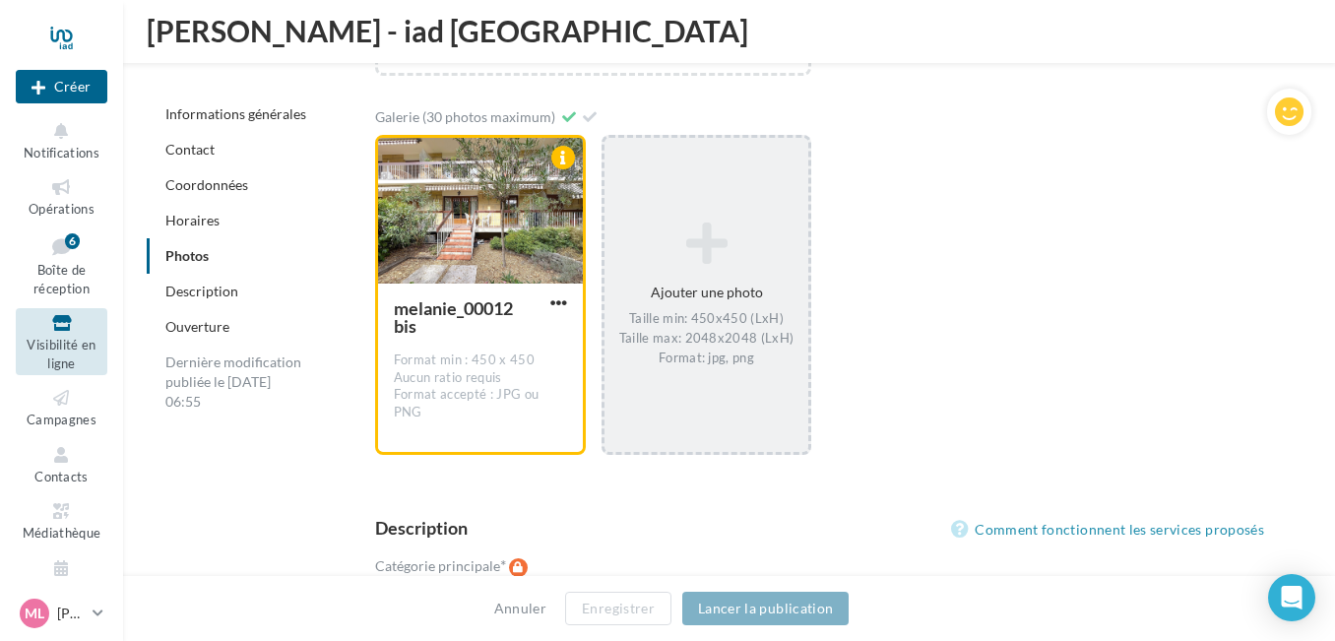
click at [704, 266] on icon at bounding box center [706, 243] width 189 height 47
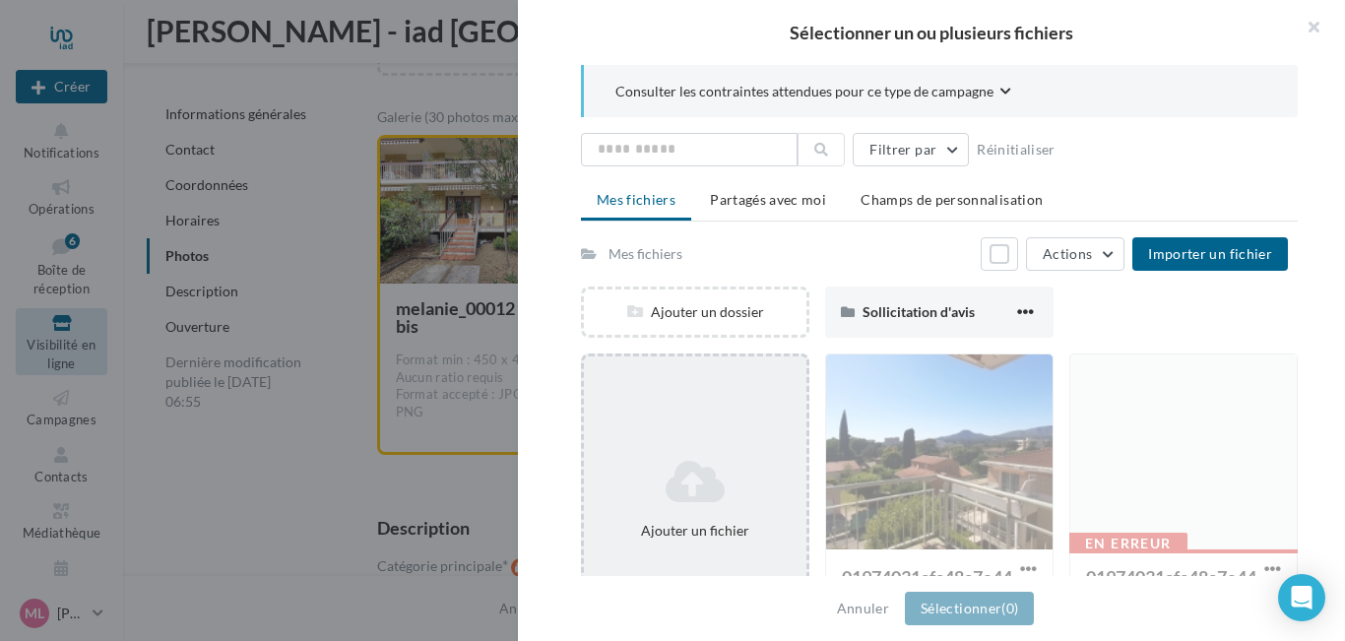
click at [700, 466] on icon at bounding box center [695, 481] width 207 height 47
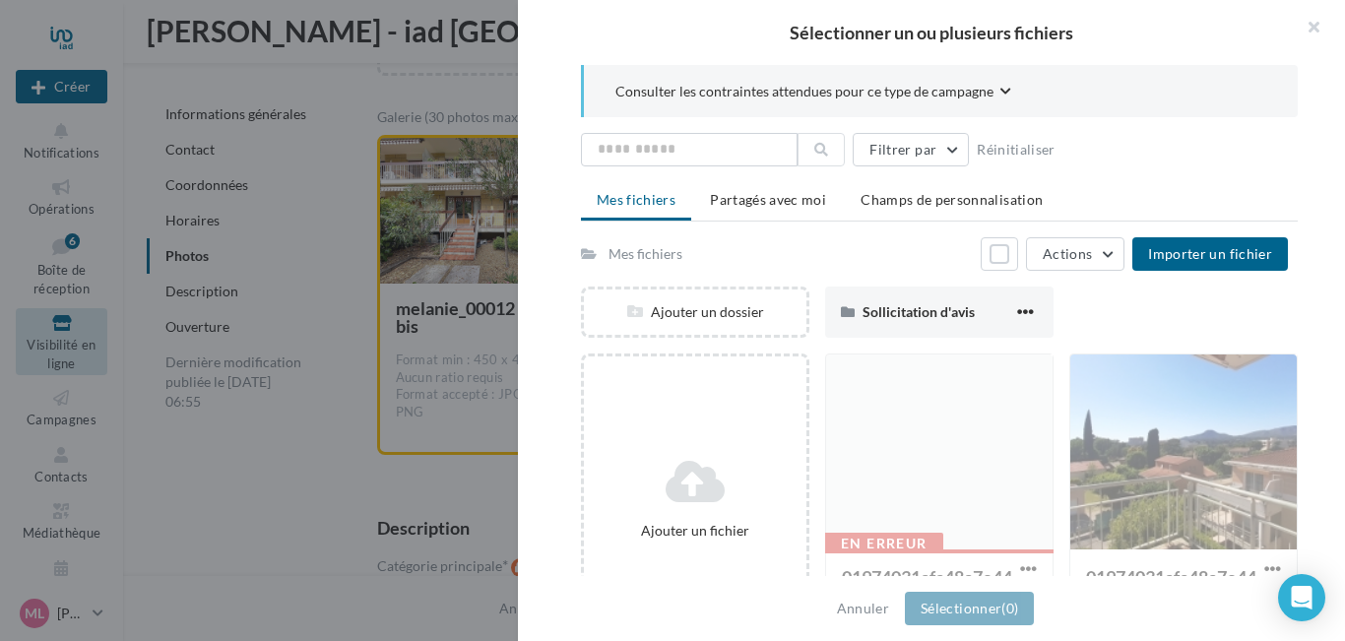
click at [1000, 90] on icon "button" at bounding box center [1005, 92] width 11 height 12
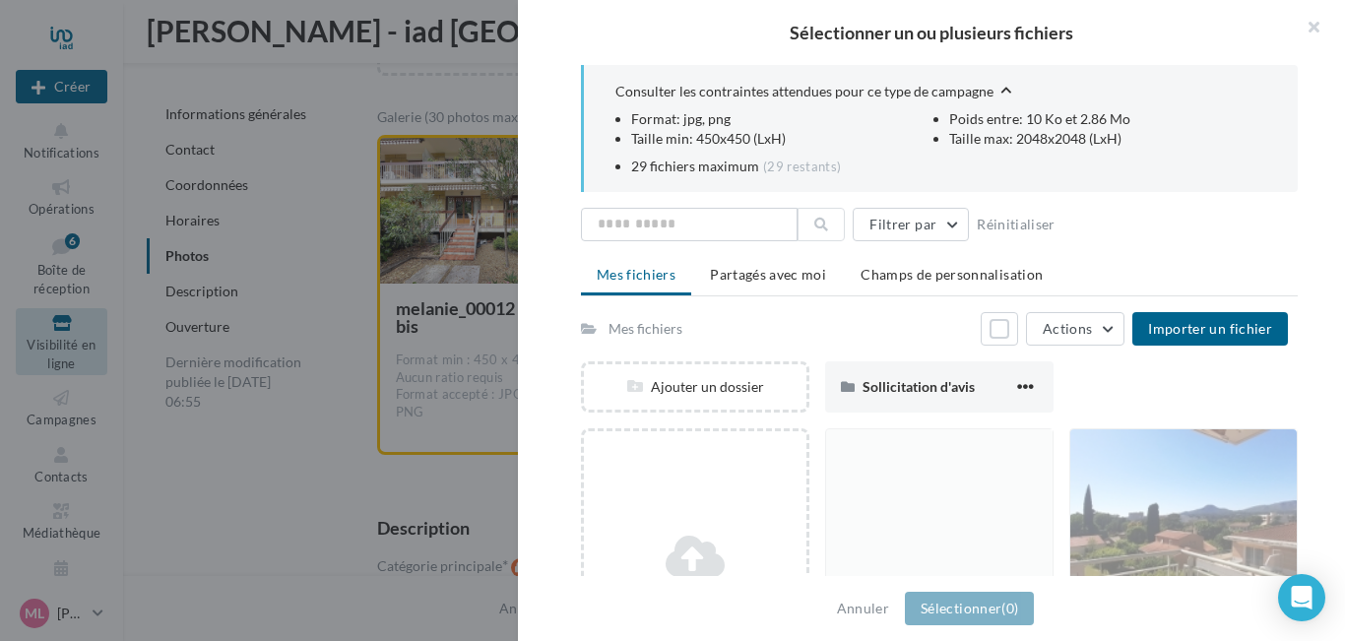
click at [1000, 90] on icon "button" at bounding box center [1005, 90] width 11 height 12
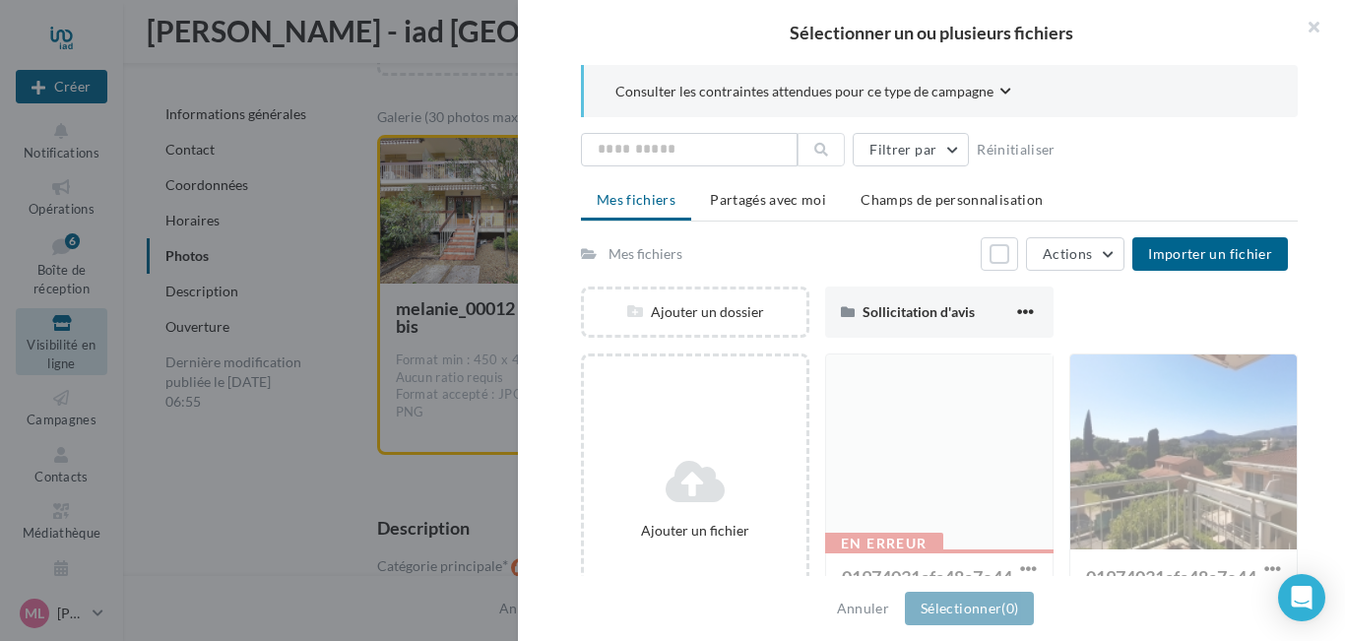
click at [828, 266] on div "Mes fichiers Tout sélectionner Actions Importer un fichier" at bounding box center [934, 253] width 707 height 33
click at [1318, 25] on button "button" at bounding box center [1305, 29] width 79 height 59
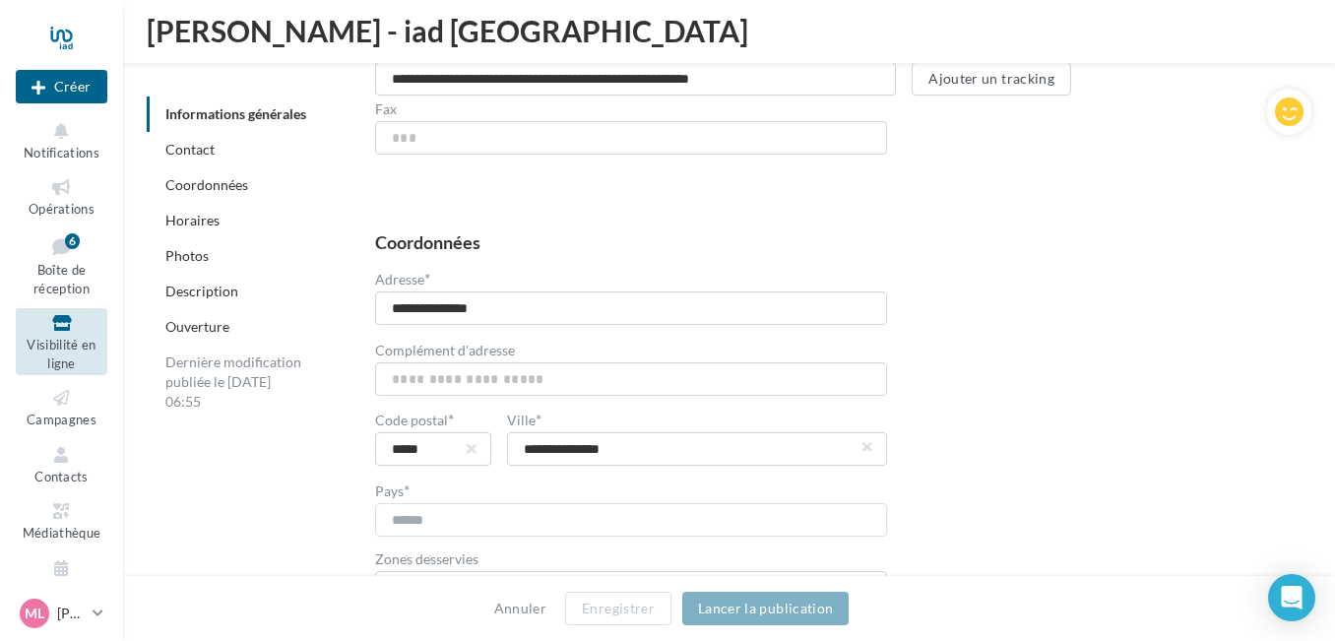
scroll to position [831, 0]
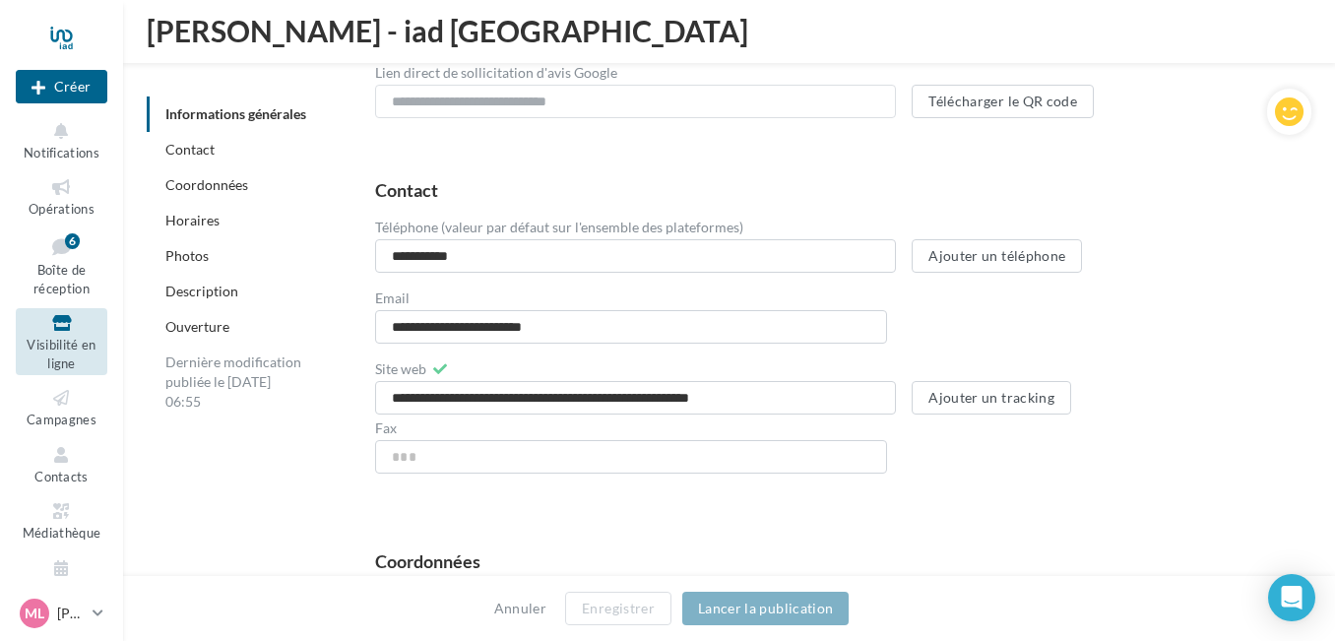
click at [59, 348] on span "Visibilité en ligne" at bounding box center [61, 354] width 69 height 34
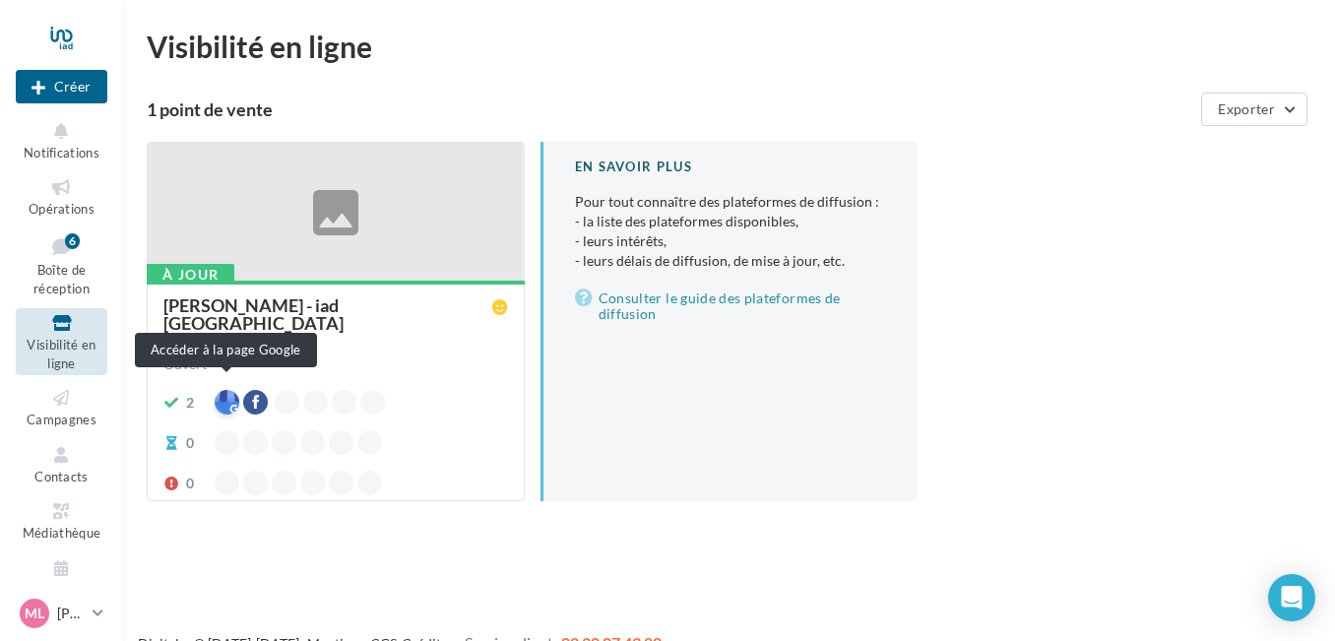
click at [224, 392] on div at bounding box center [227, 402] width 25 height 25
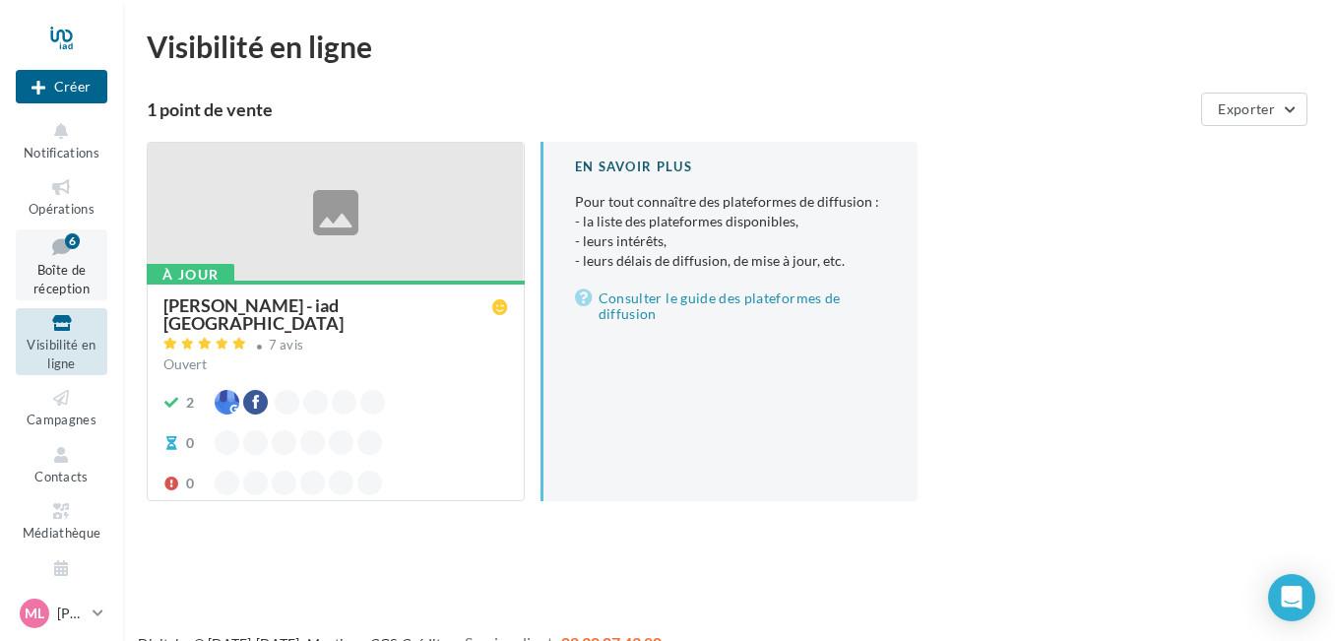
click at [54, 273] on span "Boîte de réception" at bounding box center [61, 279] width 56 height 34
